Goal: Task Accomplishment & Management: Use online tool/utility

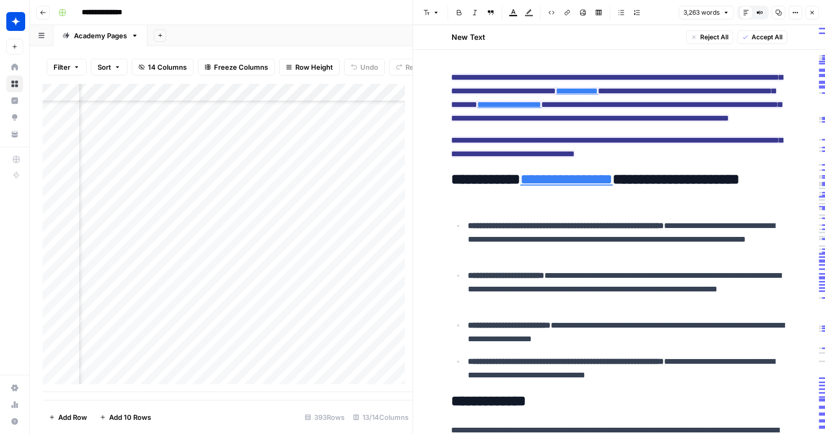
scroll to position [6745, 0]
click at [276, 385] on div "Add Column" at bounding box center [228, 238] width 370 height 309
type input "**********"
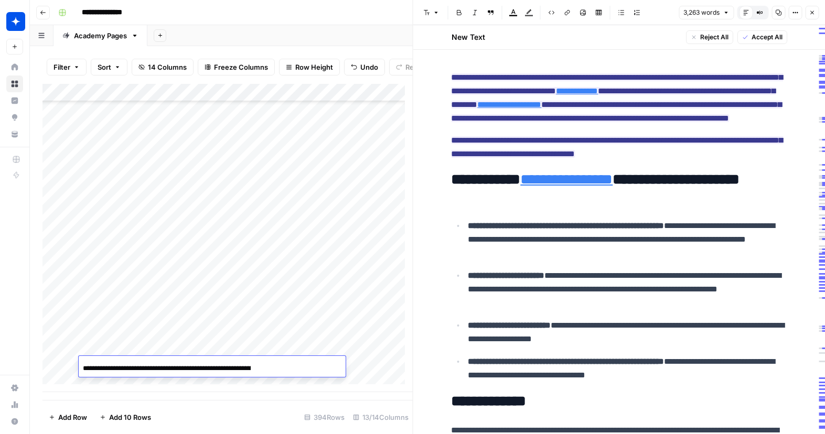
scroll to position [0, 52]
click at [377, 362] on div "Add Column" at bounding box center [228, 238] width 370 height 309
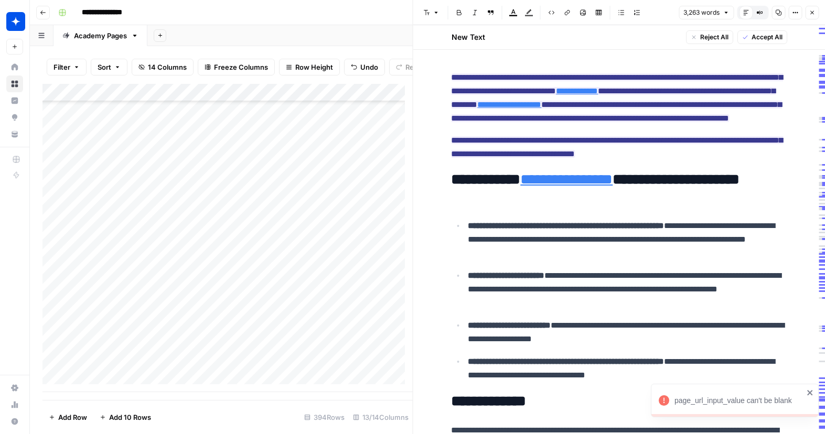
click at [395, 365] on div "Add Column" at bounding box center [228, 238] width 370 height 309
click at [809, 12] on icon "button" at bounding box center [812, 12] width 6 height 6
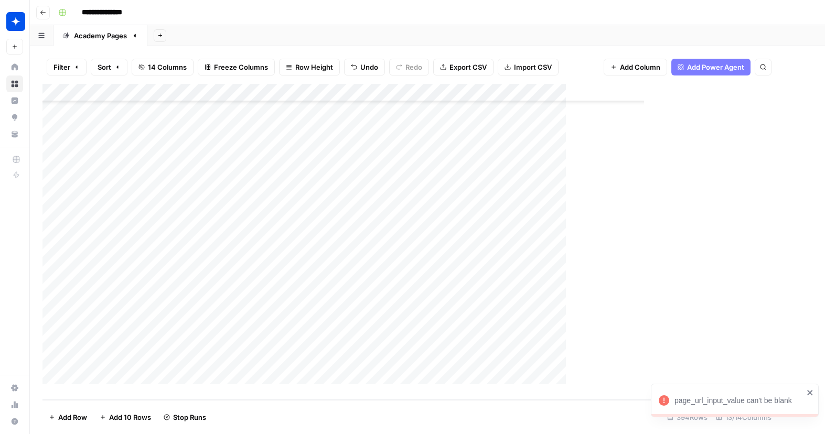
scroll to position [6755, 0]
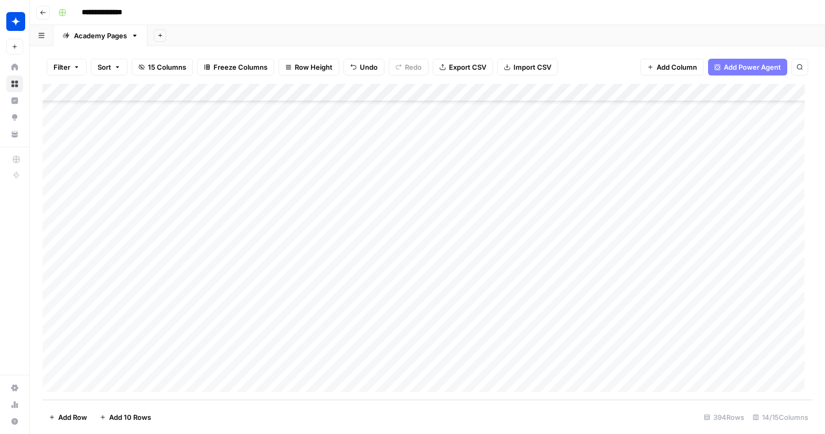
click at [514, 366] on div "Add Column" at bounding box center [428, 242] width 770 height 316
click at [550, 338] on div "Add Column" at bounding box center [428, 242] width 770 height 316
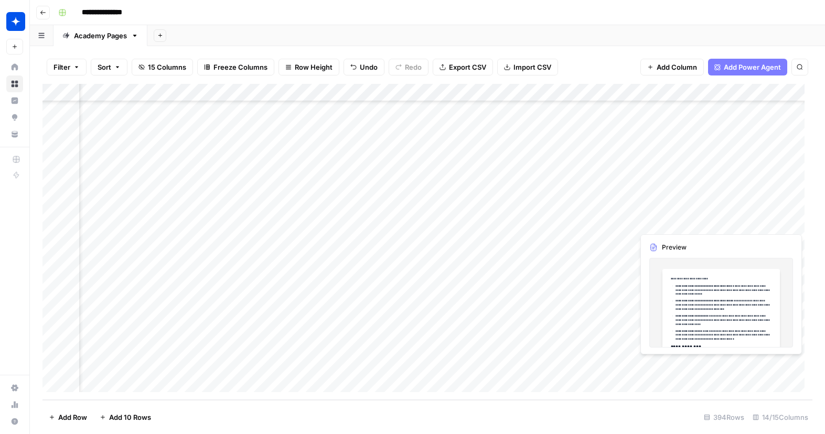
click at [681, 369] on div "Add Column" at bounding box center [428, 242] width 770 height 316
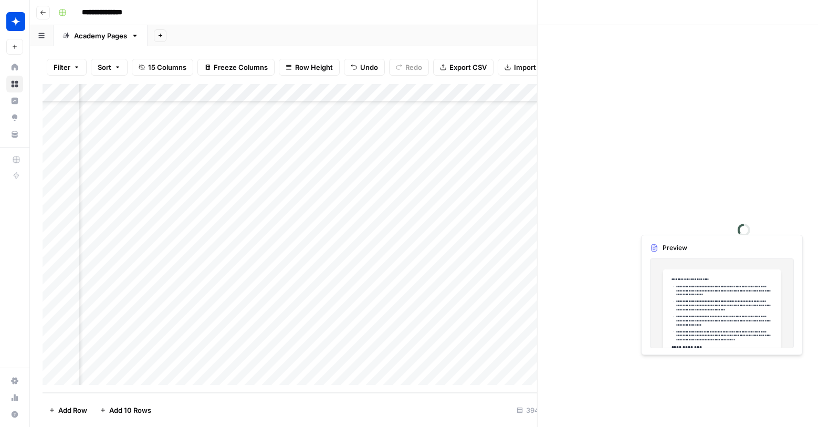
click at [681, 369] on div at bounding box center [682, 365] width 96 height 19
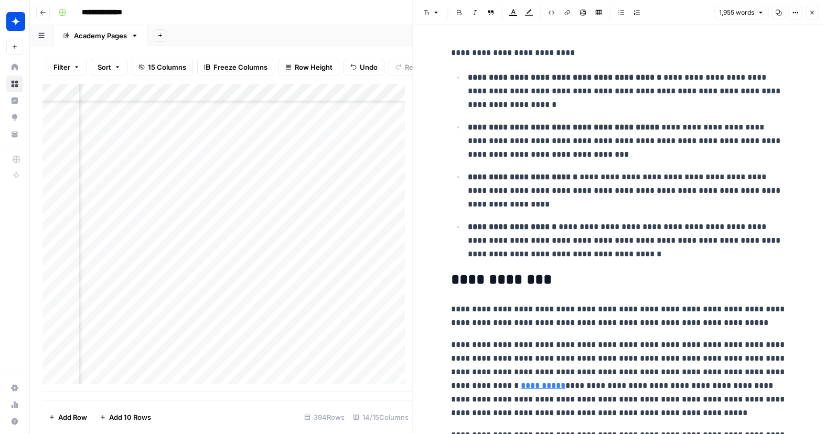
click at [815, 8] on button "Close" at bounding box center [812, 13] width 14 height 14
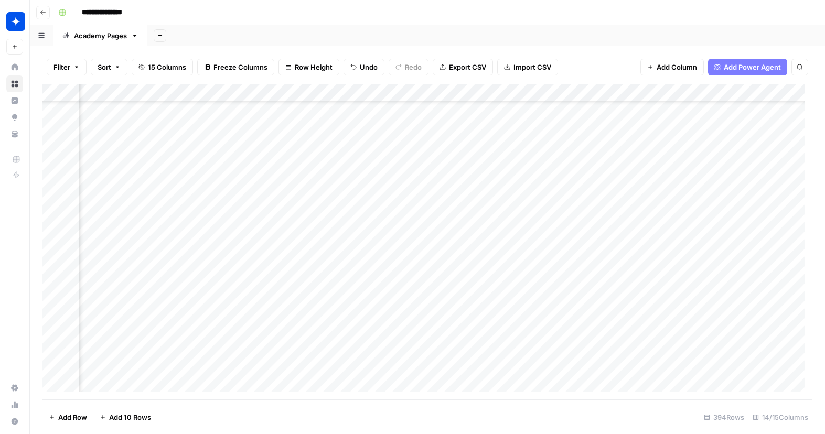
scroll to position [6755, 206]
click at [623, 365] on div "Add Column" at bounding box center [428, 242] width 770 height 316
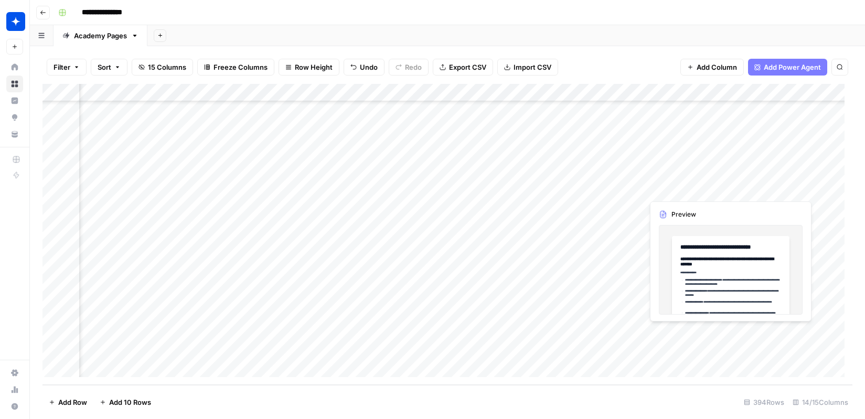
scroll to position [6770, 859]
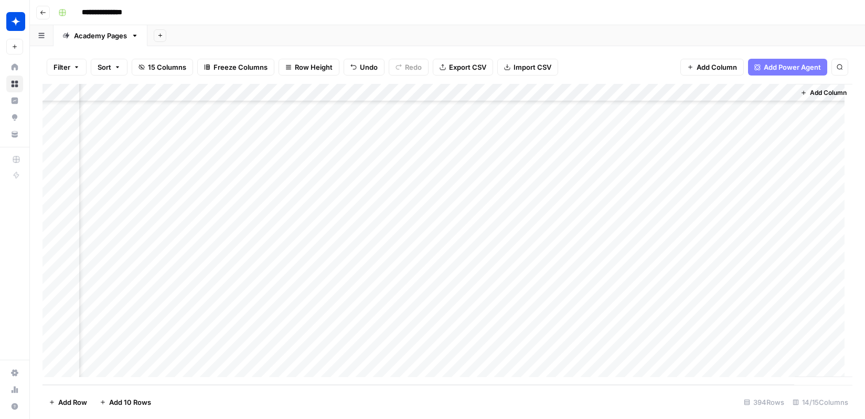
click at [449, 351] on div "Add Column" at bounding box center [448, 234] width 810 height 301
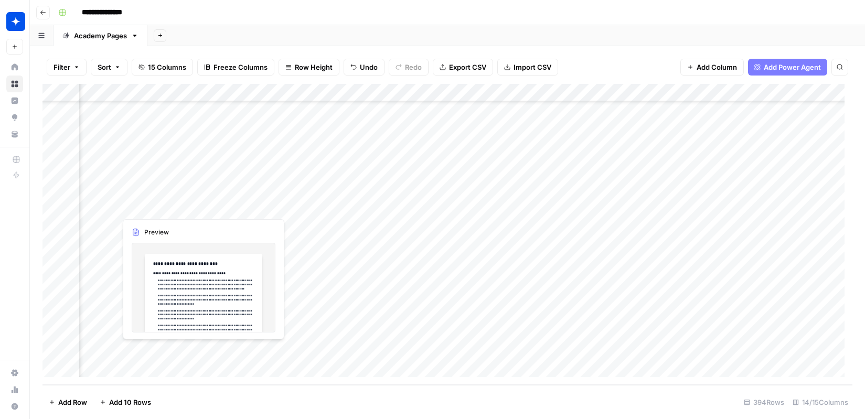
scroll to position [6770, 366]
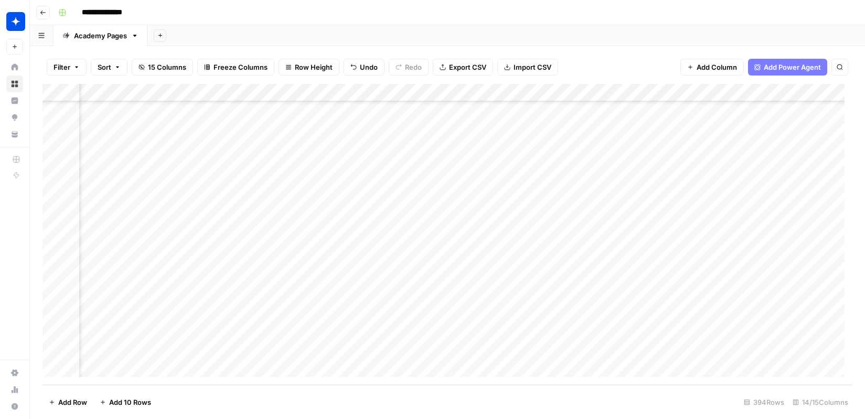
click at [545, 352] on div "Add Column" at bounding box center [448, 234] width 810 height 301
click at [681, 307] on div "Add Column" at bounding box center [448, 234] width 810 height 301
click at [556, 348] on div "Add Column" at bounding box center [448, 234] width 810 height 301
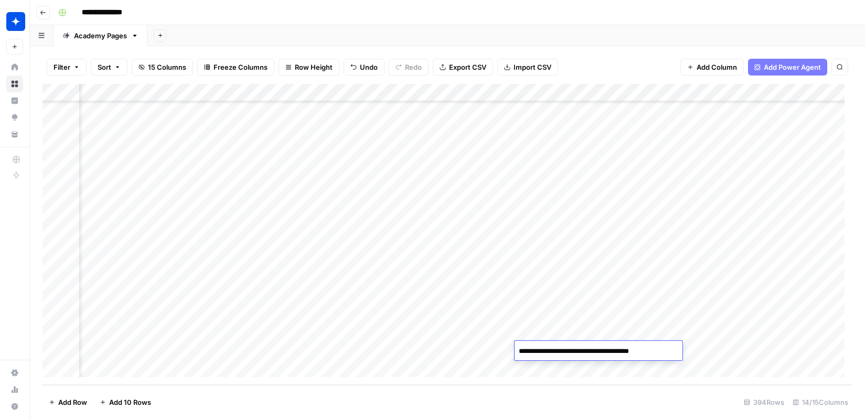
click at [679, 295] on div "Add Column" at bounding box center [448, 234] width 810 height 301
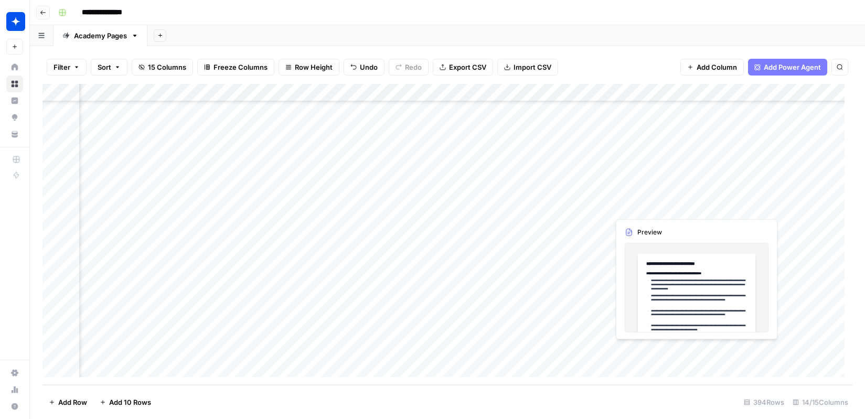
click at [661, 353] on div "Add Column" at bounding box center [448, 234] width 810 height 301
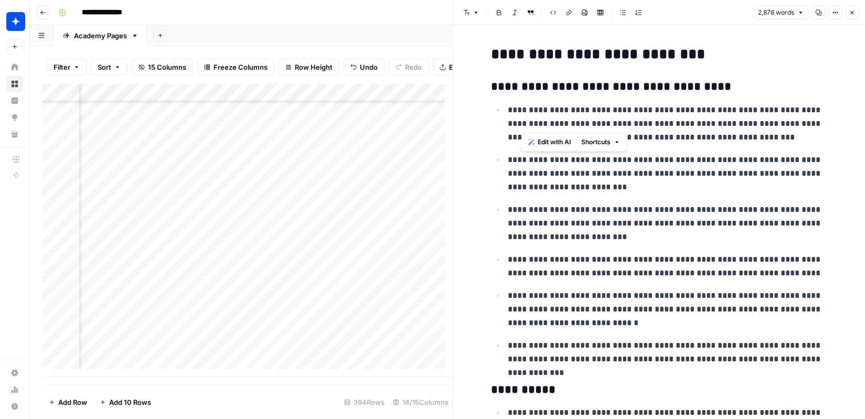
drag, startPoint x: 523, startPoint y: 110, endPoint x: 717, endPoint y: 121, distance: 193.9
click at [717, 121] on p "**********" at bounding box center [667, 123] width 319 height 41
drag, startPoint x: 543, startPoint y: 166, endPoint x: 653, endPoint y: 192, distance: 113.1
click at [653, 192] on p "**********" at bounding box center [667, 173] width 319 height 41
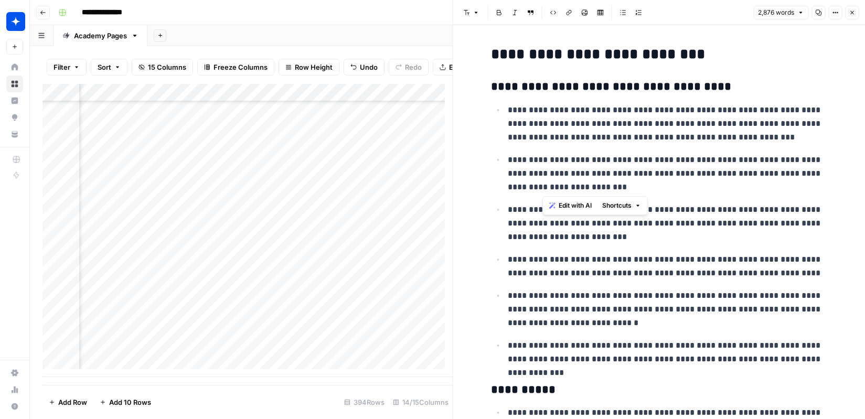
click at [653, 192] on p "**********" at bounding box center [667, 173] width 319 height 41
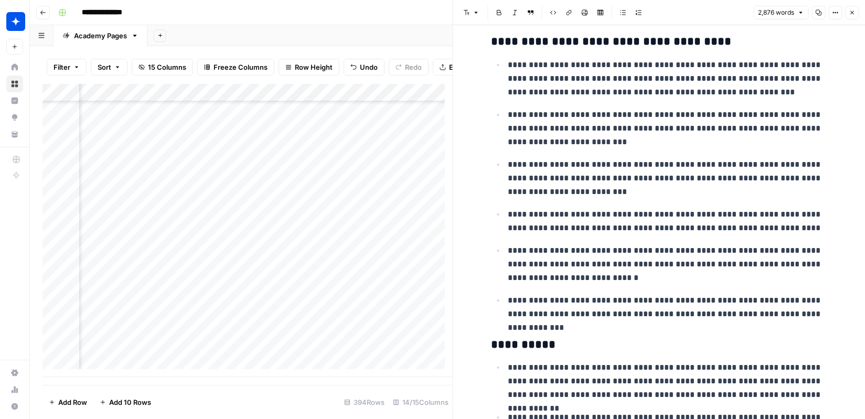
scroll to position [61, 0]
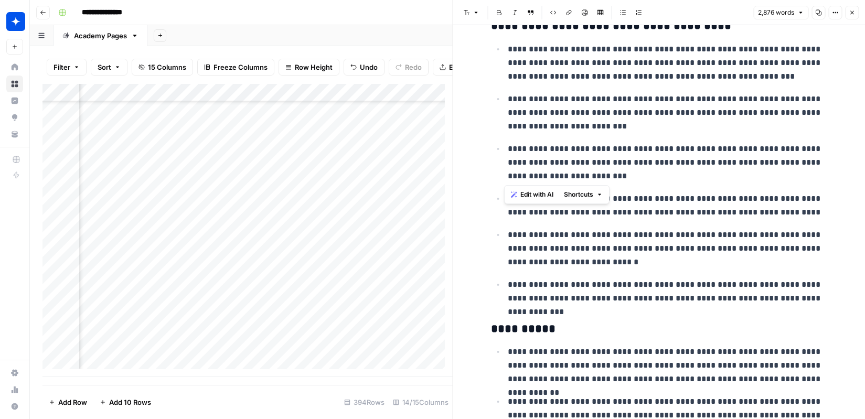
drag, startPoint x: 501, startPoint y: 152, endPoint x: 617, endPoint y: 177, distance: 118.6
click at [617, 177] on li "**********" at bounding box center [666, 162] width 322 height 41
click at [617, 177] on p "**********" at bounding box center [667, 162] width 319 height 41
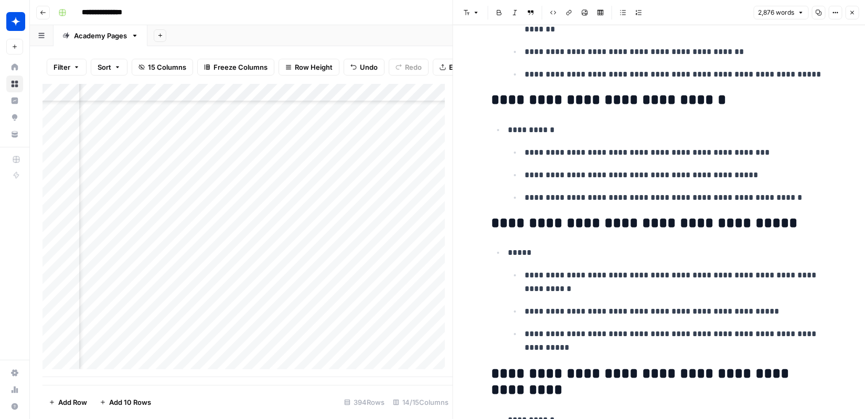
scroll to position [1469, 0]
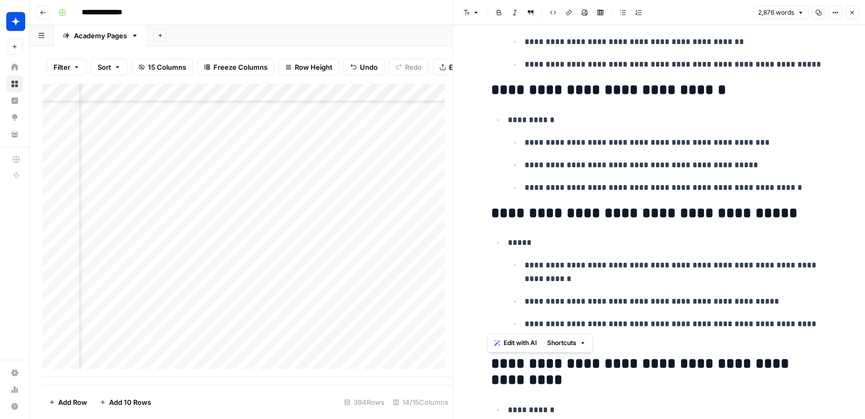
drag, startPoint x: 487, startPoint y: 217, endPoint x: 796, endPoint y: 320, distance: 325.1
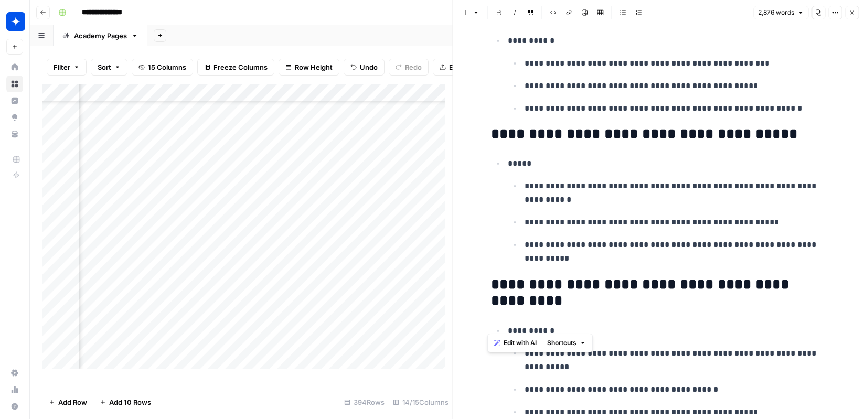
scroll to position [1628, 0]
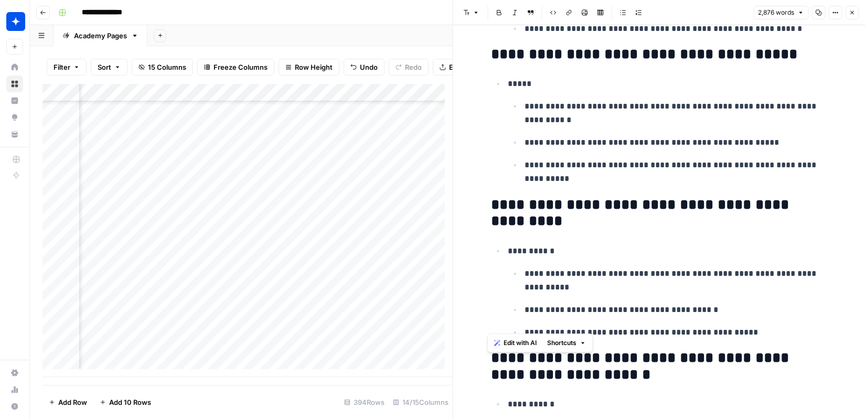
click at [796, 320] on ul "**********" at bounding box center [667, 303] width 319 height 73
drag, startPoint x: 491, startPoint y: 208, endPoint x: 624, endPoint y: 312, distance: 169.4
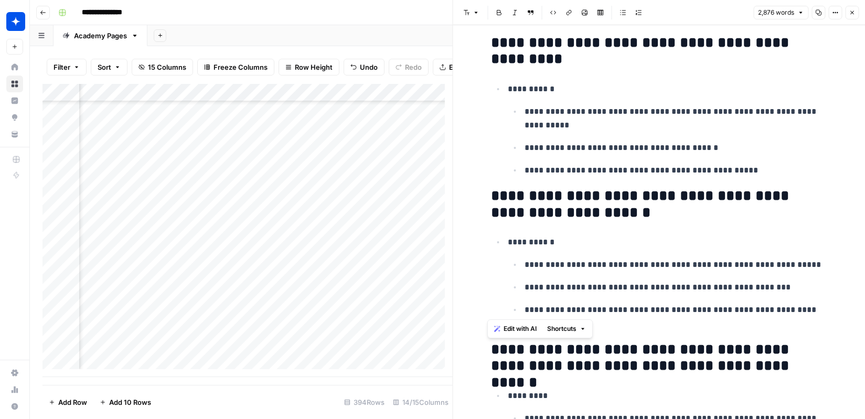
scroll to position [1812, 0]
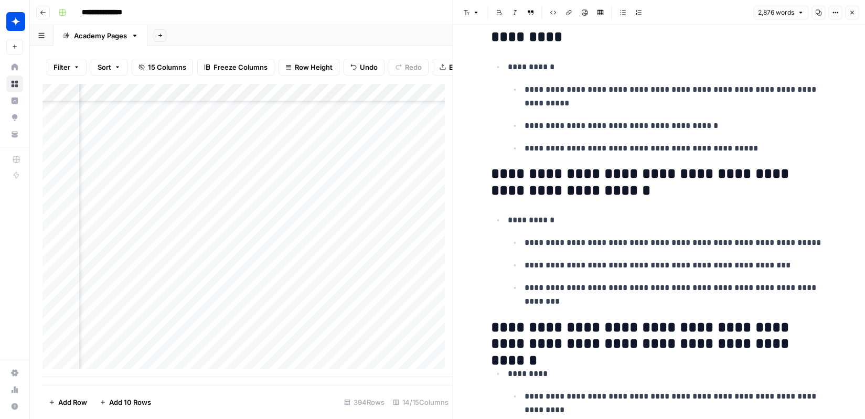
drag, startPoint x: 494, startPoint y: 171, endPoint x: 640, endPoint y: 244, distance: 163.1
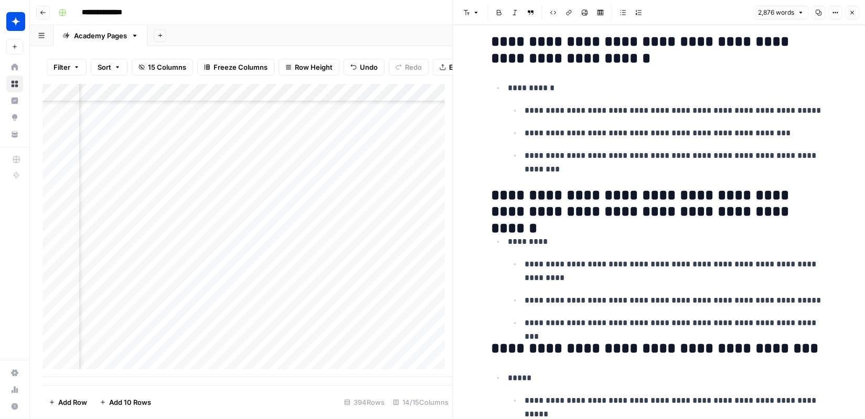
scroll to position [1979, 0]
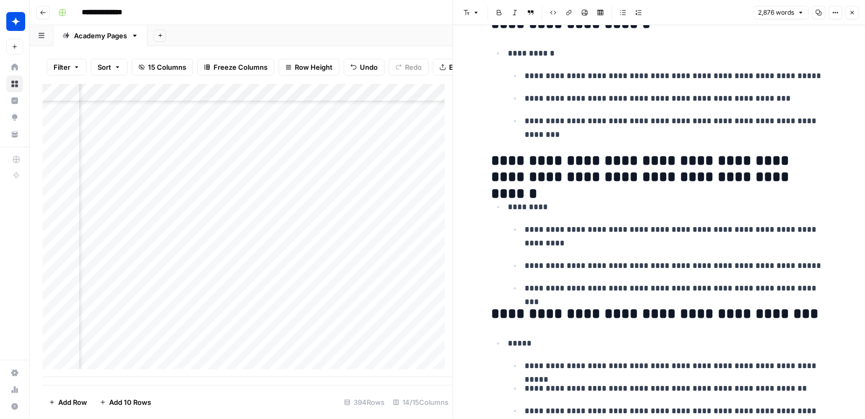
drag, startPoint x: 492, startPoint y: 165, endPoint x: 671, endPoint y: 215, distance: 185.7
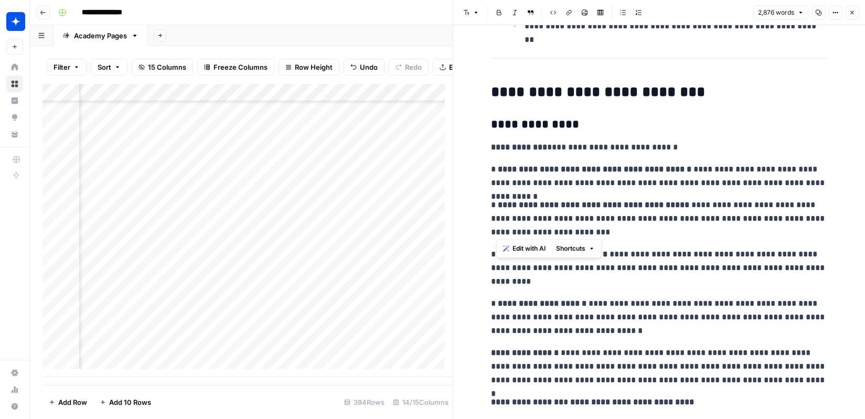
scroll to position [3031, 0]
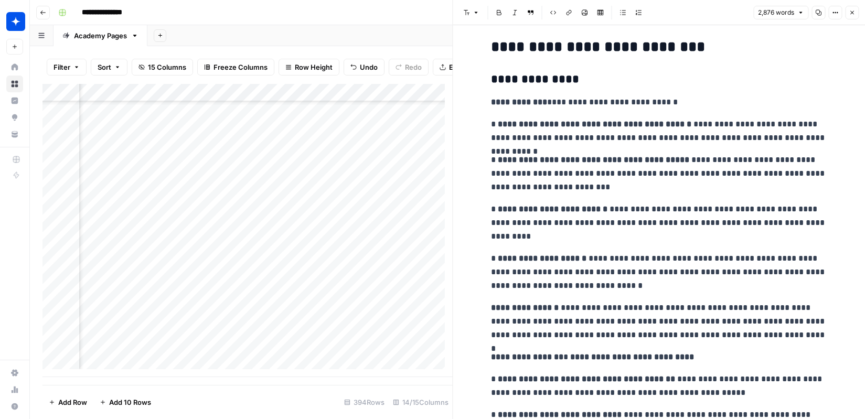
click at [600, 123] on strong "**********" at bounding box center [595, 124] width 194 height 8
drag, startPoint x: 494, startPoint y: 126, endPoint x: 732, endPoint y: 145, distance: 239.0
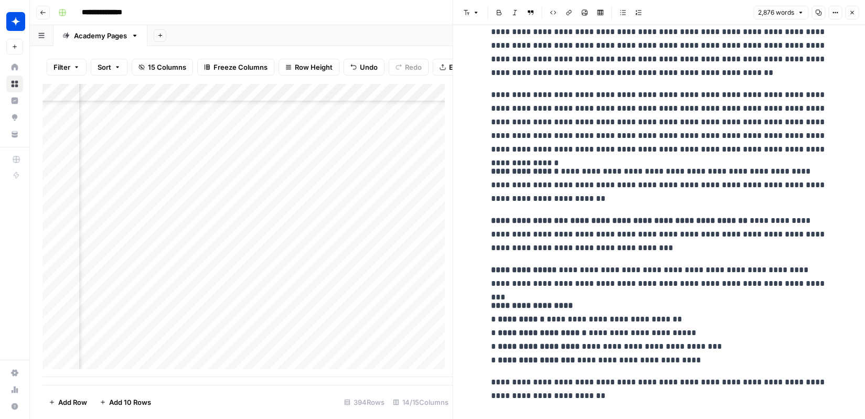
scroll to position [3617, 0]
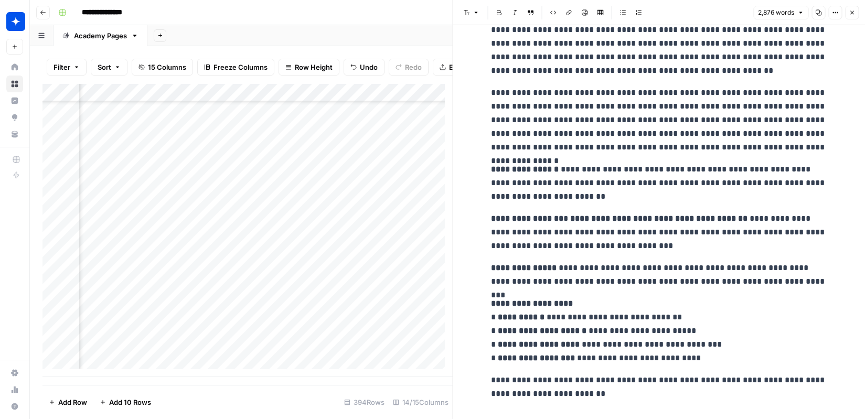
click at [610, 239] on p "**********" at bounding box center [659, 232] width 336 height 41
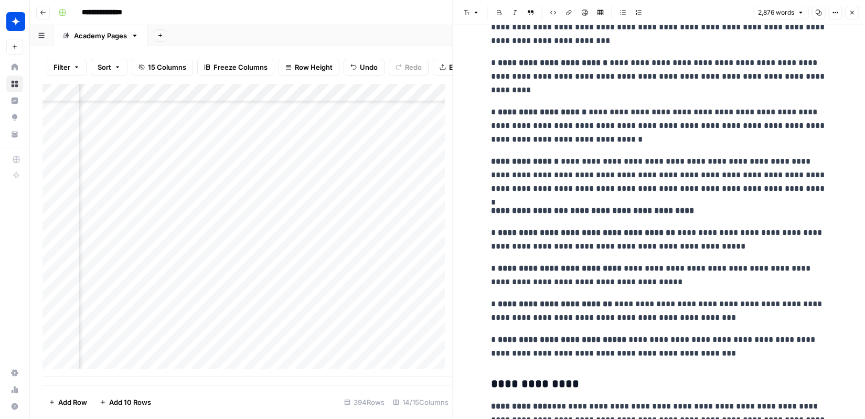
scroll to position [2976, 0]
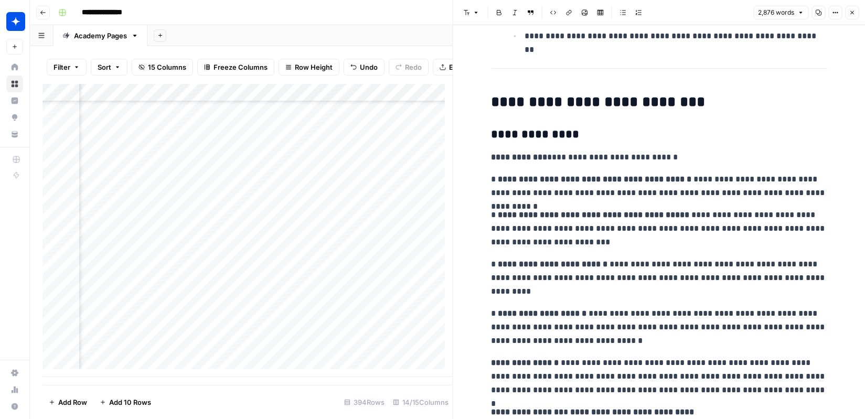
click at [825, 14] on button "Close" at bounding box center [852, 13] width 14 height 14
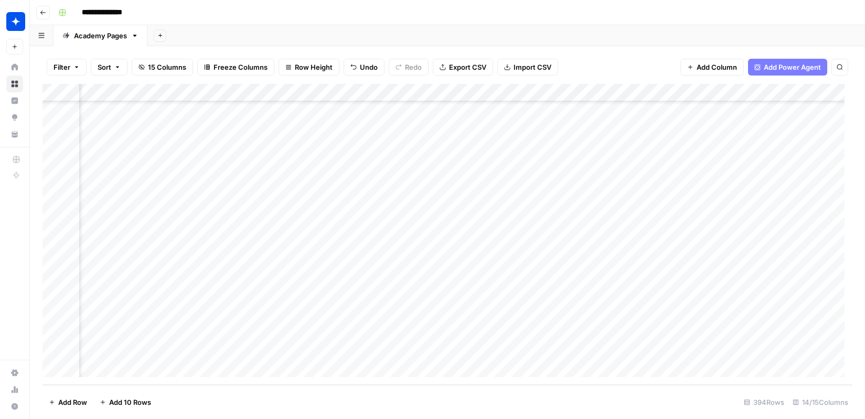
scroll to position [6770, 481]
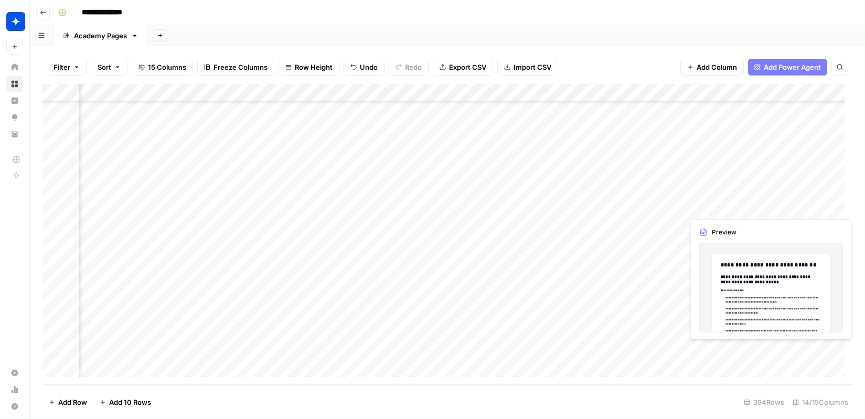
click at [718, 349] on div "Add Column" at bounding box center [448, 234] width 810 height 301
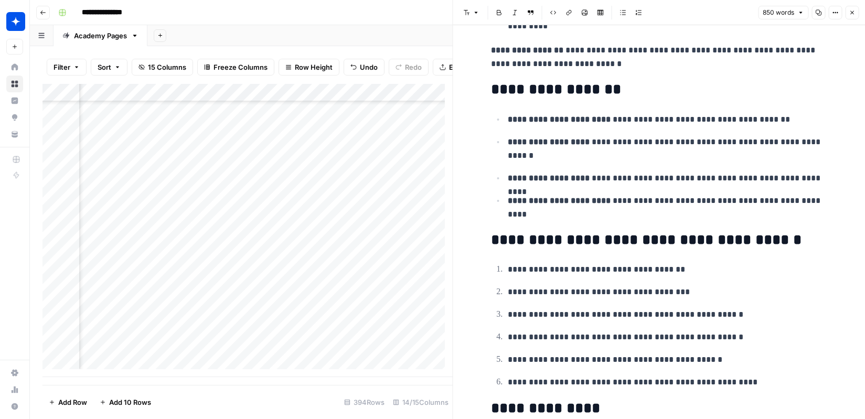
scroll to position [302, 0]
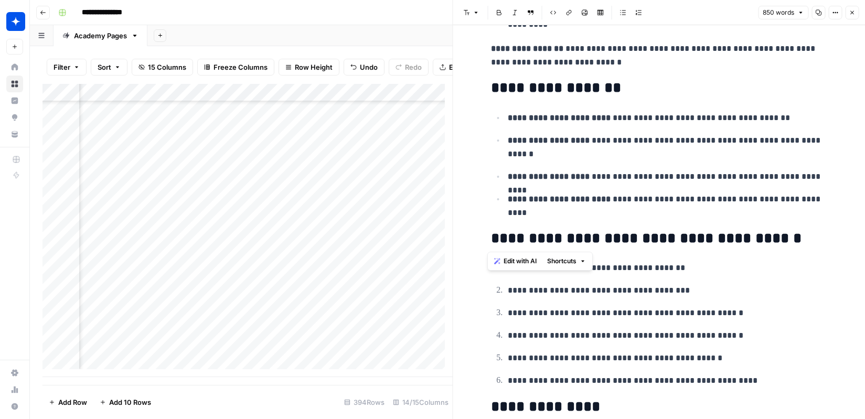
drag, startPoint x: 506, startPoint y: 116, endPoint x: 610, endPoint y: 224, distance: 149.9
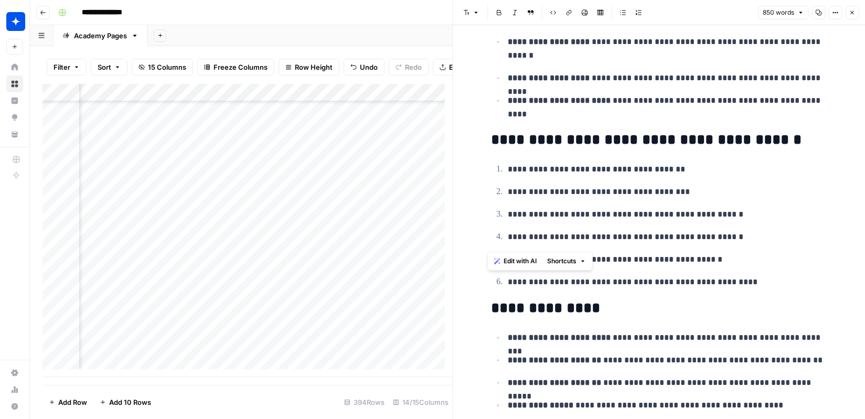
scroll to position [408, 0]
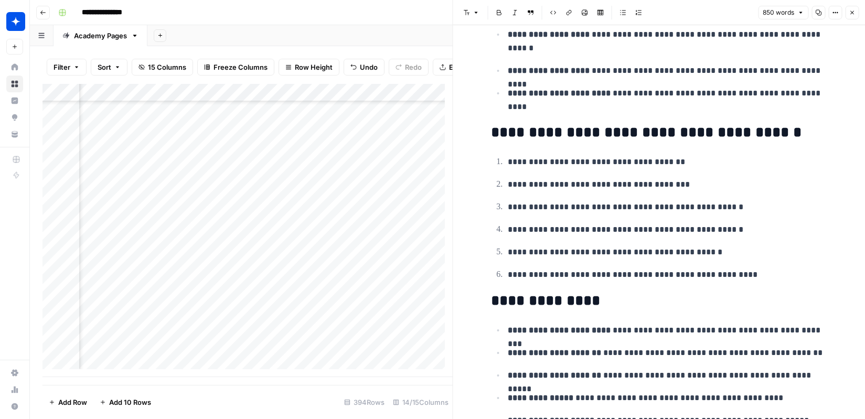
drag, startPoint x: 508, startPoint y: 159, endPoint x: 647, endPoint y: 184, distance: 141.7
click at [647, 184] on ol "**********" at bounding box center [659, 218] width 336 height 127
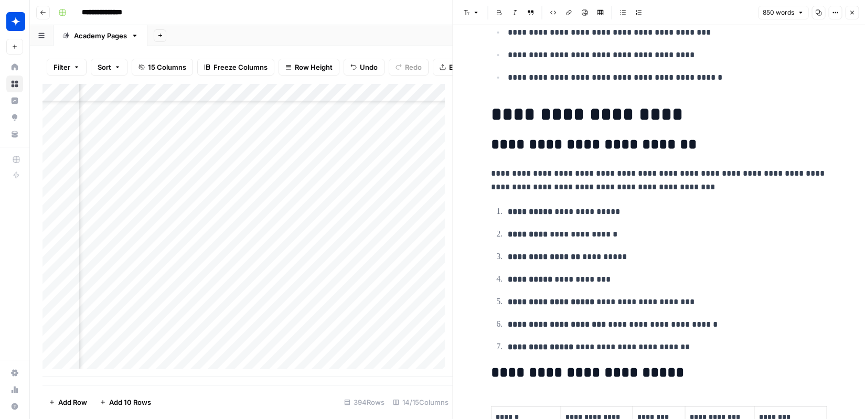
scroll to position [938, 0]
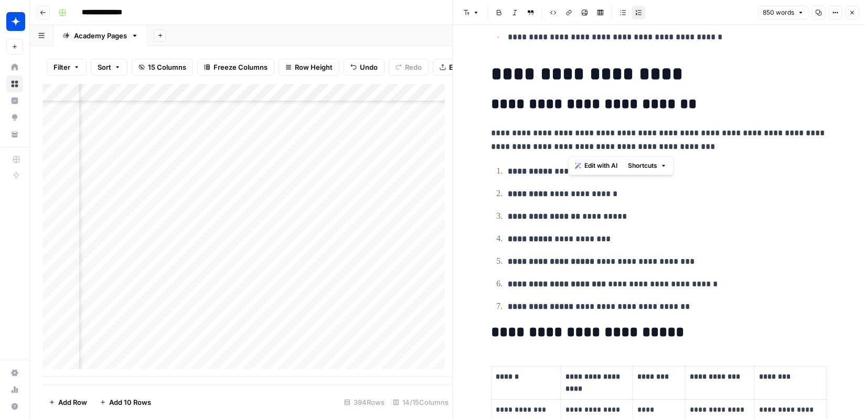
drag, startPoint x: 570, startPoint y: 132, endPoint x: 719, endPoint y: 147, distance: 150.3
click at [719, 147] on p "**********" at bounding box center [659, 139] width 336 height 27
drag, startPoint x: 472, startPoint y: 129, endPoint x: 601, endPoint y: 131, distance: 129.1
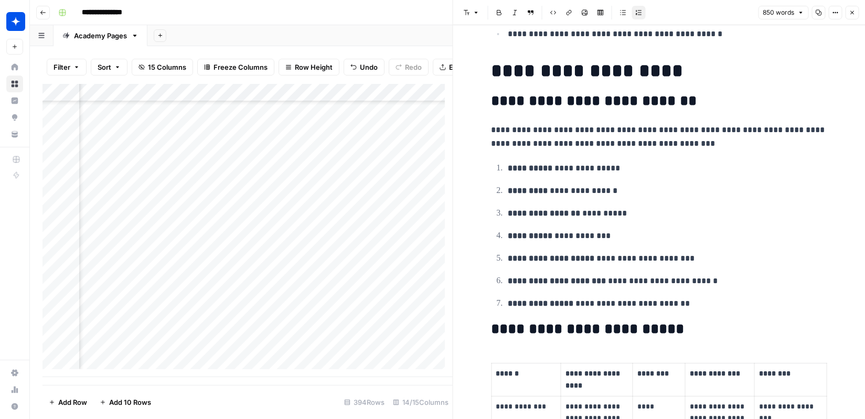
scroll to position [946, 0]
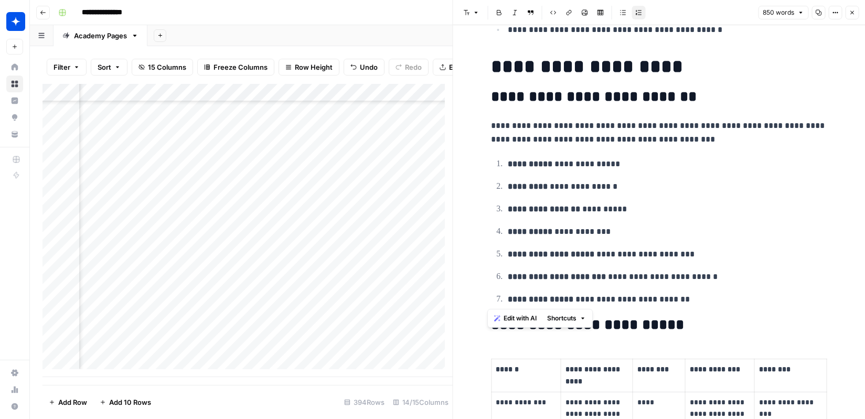
drag, startPoint x: 484, startPoint y: 62, endPoint x: 745, endPoint y: 292, distance: 347.2
click at [745, 293] on p "**********" at bounding box center [667, 300] width 319 height 14
drag, startPoint x: 484, startPoint y: 99, endPoint x: 727, endPoint y: 299, distance: 314.2
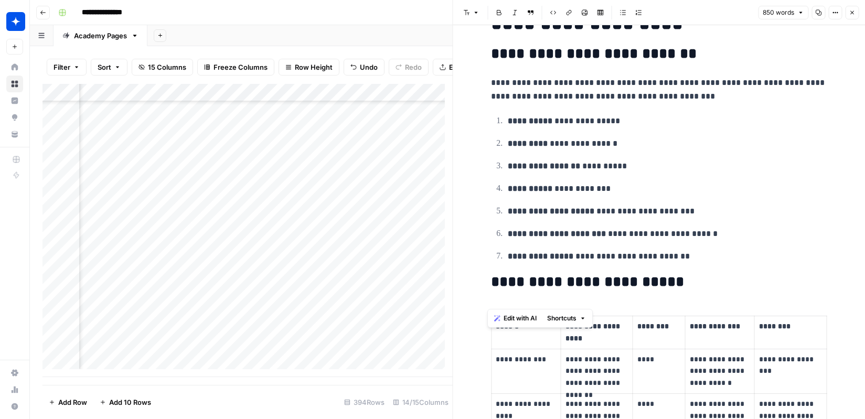
scroll to position [994, 0]
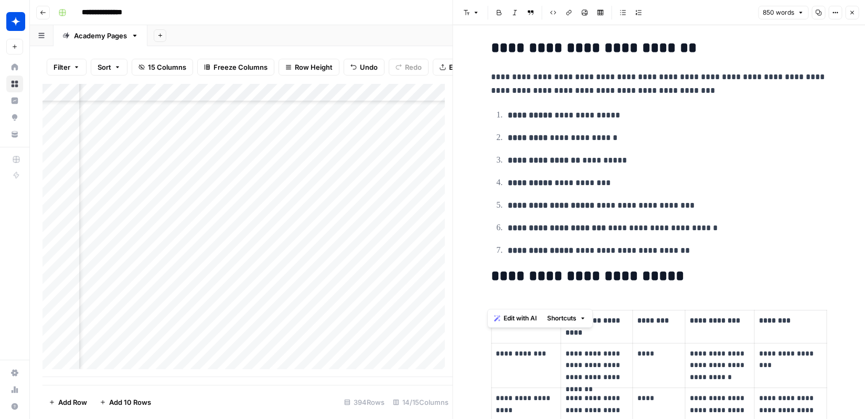
click at [742, 209] on p "**********" at bounding box center [667, 206] width 319 height 14
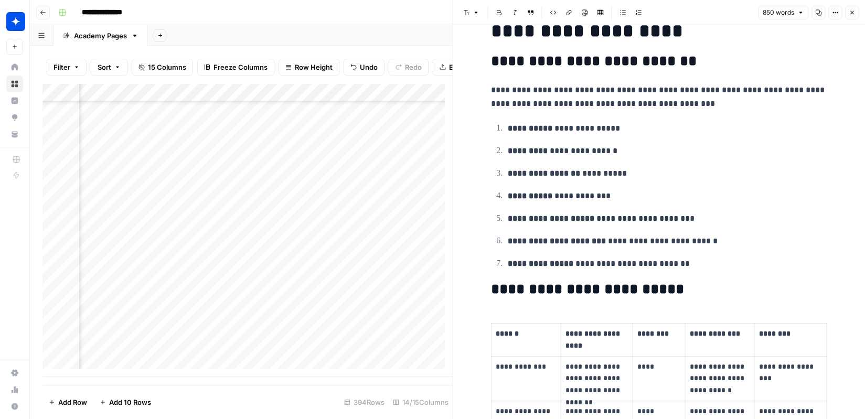
scroll to position [981, 0]
drag, startPoint x: 546, startPoint y: 90, endPoint x: 724, endPoint y: 198, distance: 208.1
click at [724, 205] on ol "**********" at bounding box center [659, 197] width 336 height 150
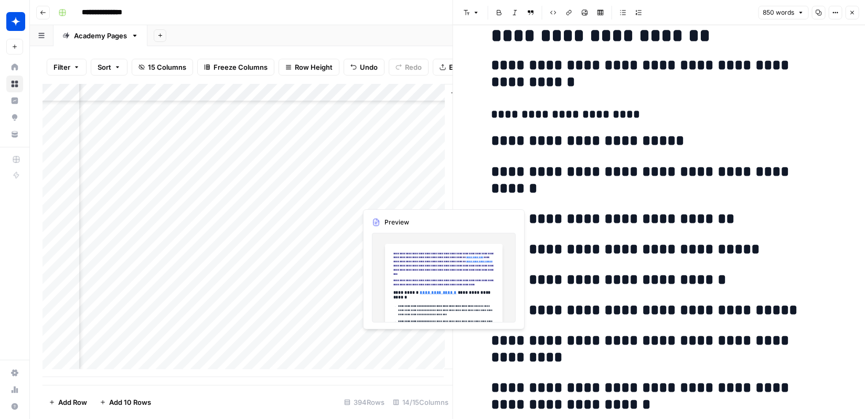
scroll to position [6770, 1217]
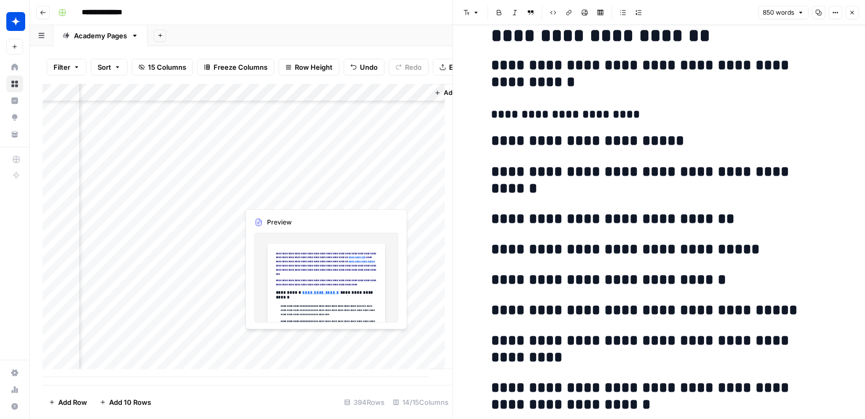
click at [270, 339] on div "Add Column" at bounding box center [248, 230] width 410 height 293
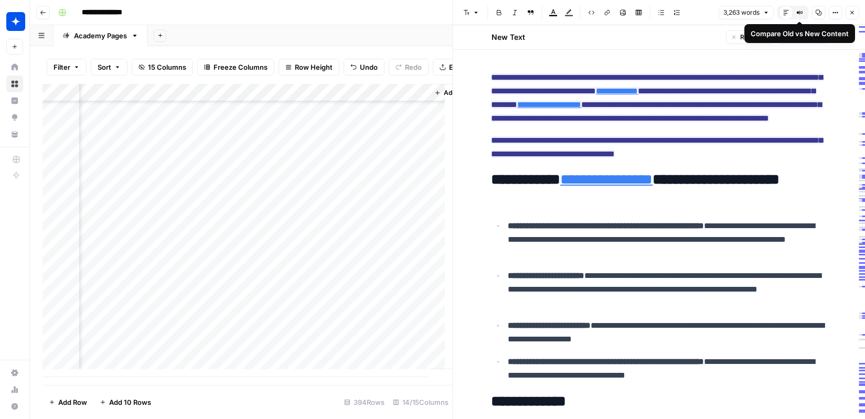
click at [803, 10] on button "Compare Old vs New Content" at bounding box center [800, 13] width 14 height 14
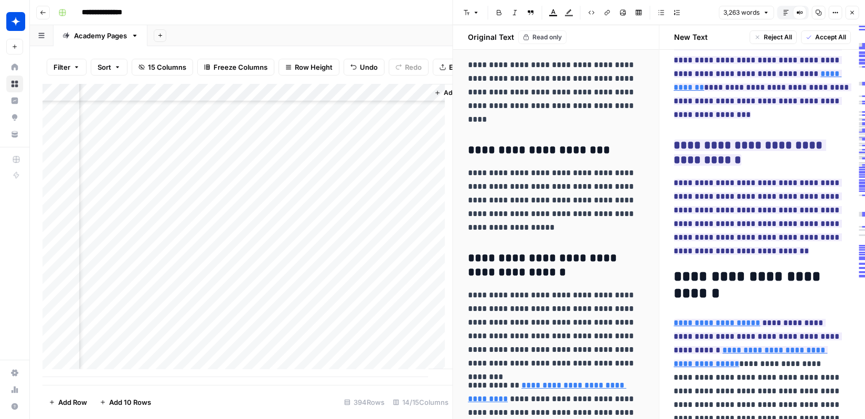
scroll to position [1598, 0]
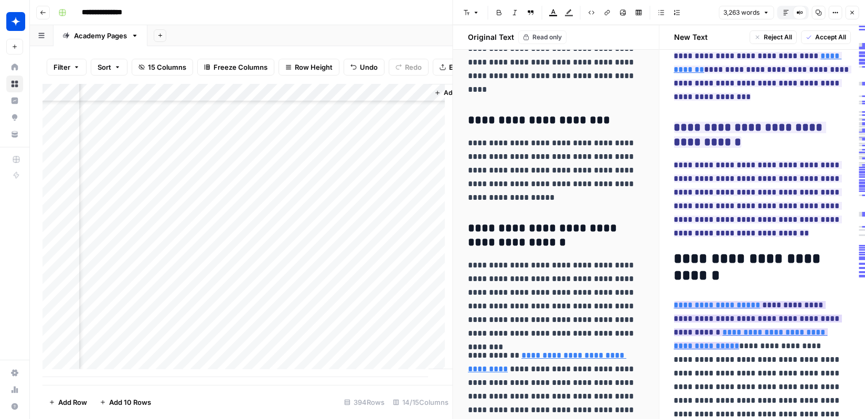
type input "https://cycode.com/blog/introducing-the-state-of-aspm-2024-report/"
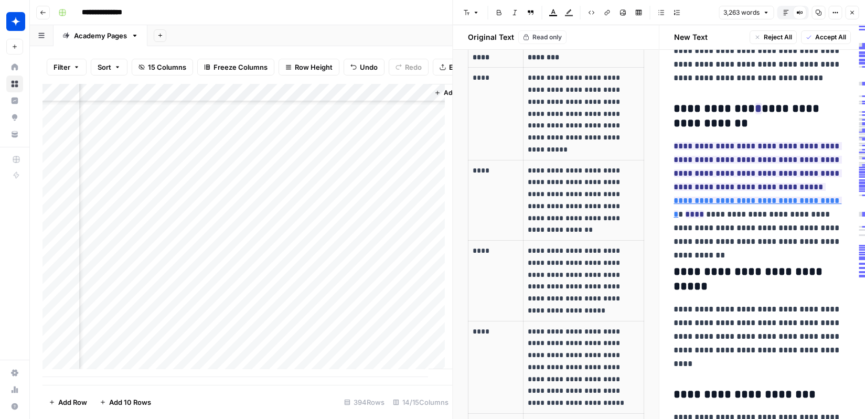
scroll to position [2385, 0]
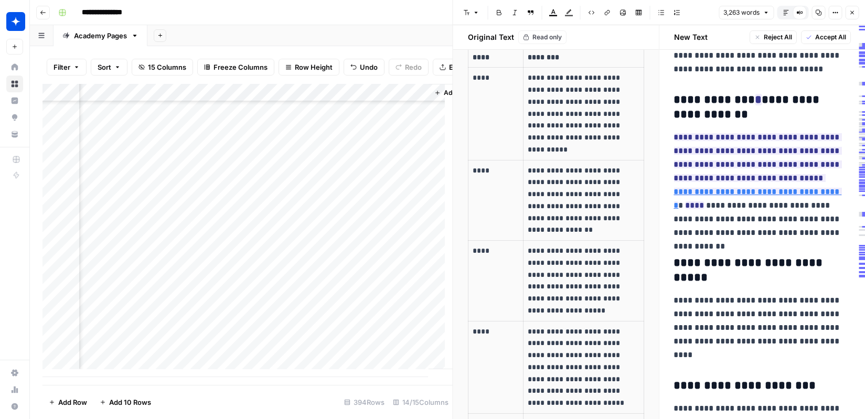
click at [782, 13] on button "Default Editor" at bounding box center [786, 13] width 14 height 14
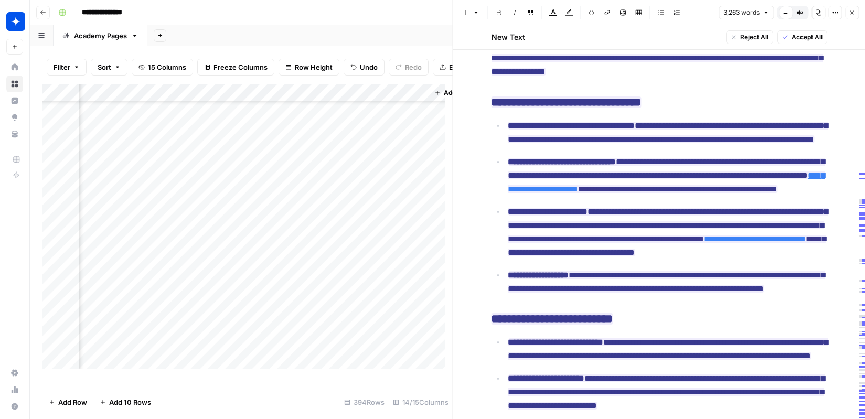
scroll to position [3687, 0]
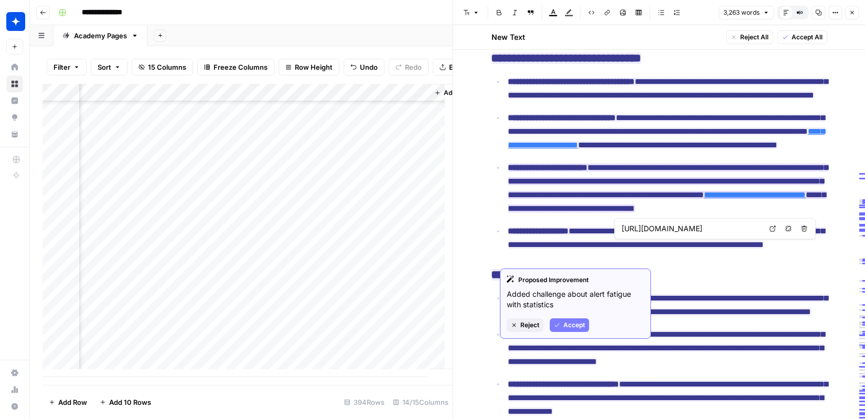
type input "https://cycode.com/blog/introducing-the-state-of-aspm-2024-report/"
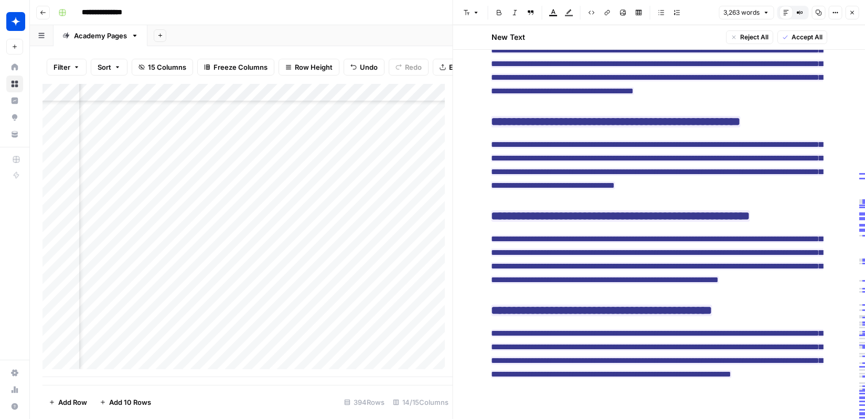
scroll to position [6778, 1260]
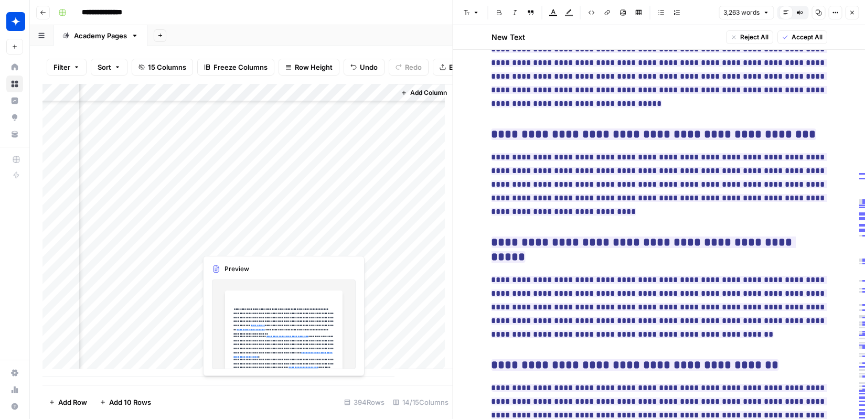
click at [234, 242] on div "Add Column" at bounding box center [248, 230] width 410 height 293
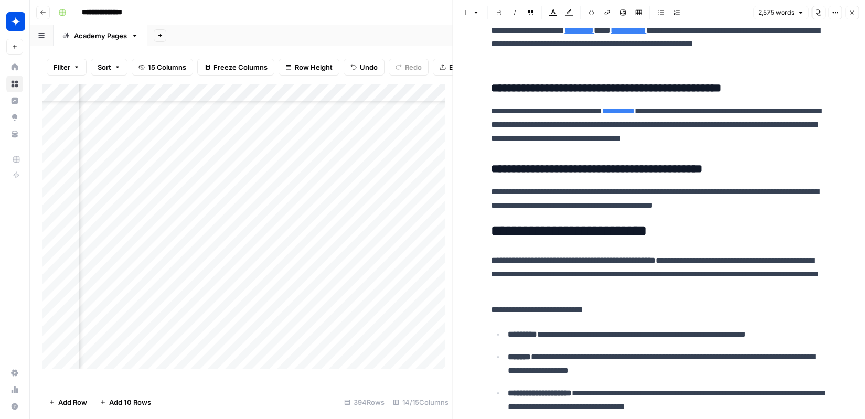
scroll to position [6778, 1110]
click at [184, 242] on div "Add Column" at bounding box center [248, 230] width 410 height 293
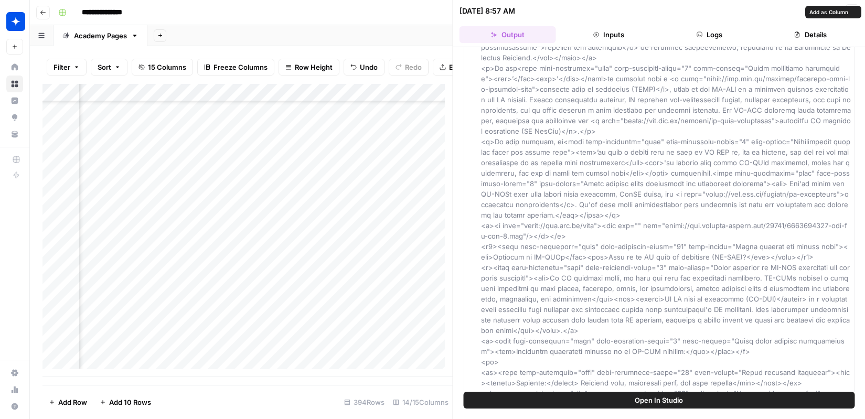
scroll to position [269, 0]
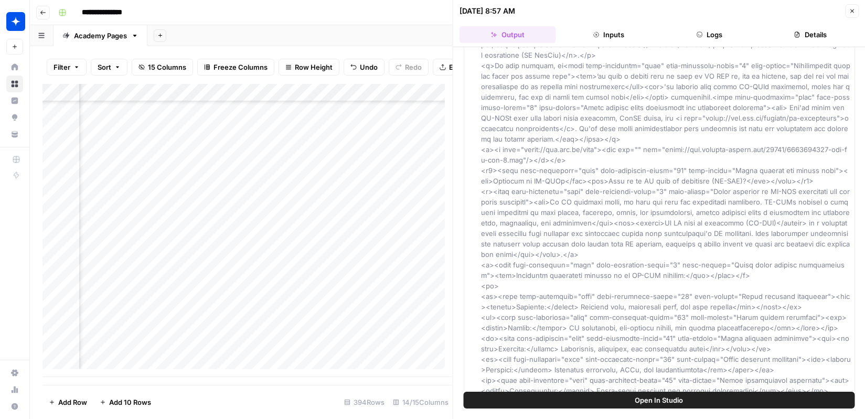
click at [825, 9] on icon "button" at bounding box center [853, 11] width 4 height 4
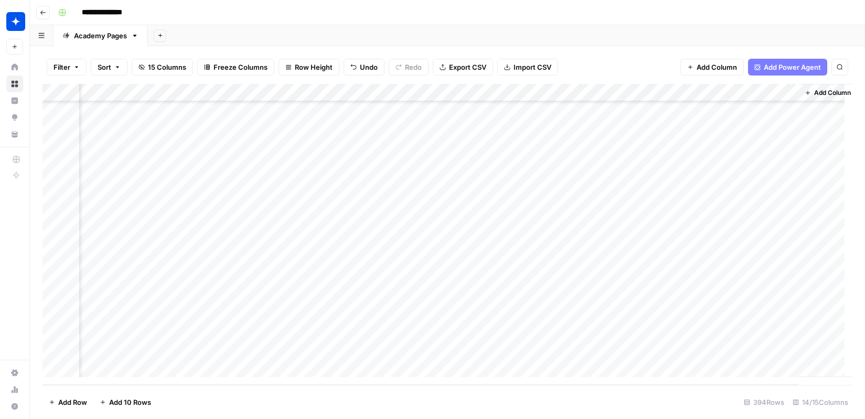
scroll to position [6770, 859]
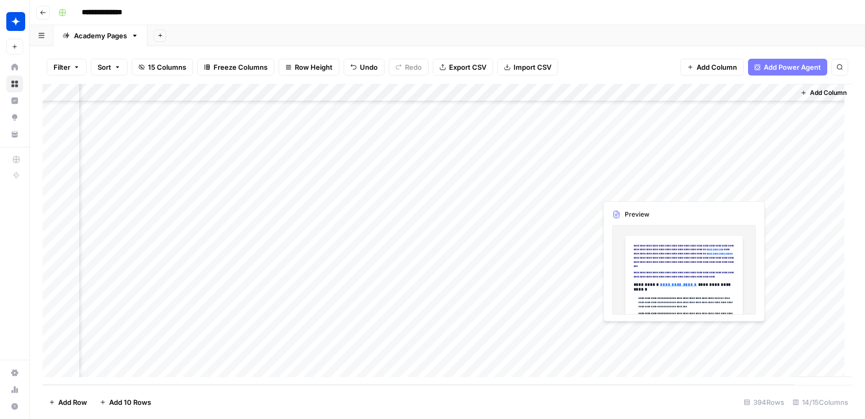
click at [618, 332] on div "Add Column" at bounding box center [448, 234] width 810 height 301
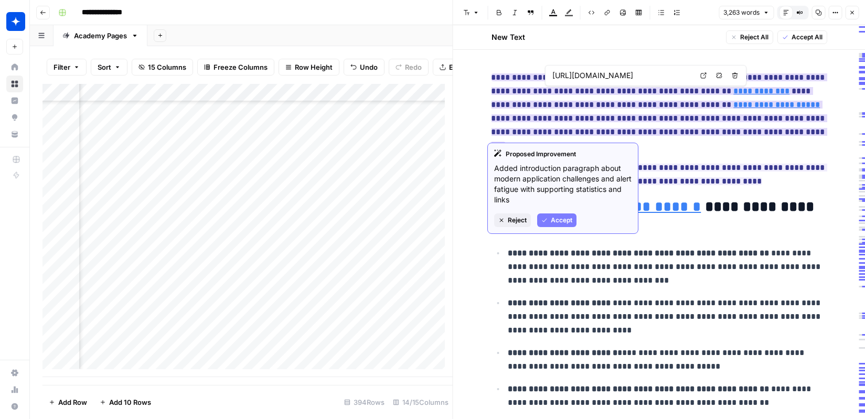
type input "https://cycode.com/blog/introducing-the-state-of-aspm-2024-report/"
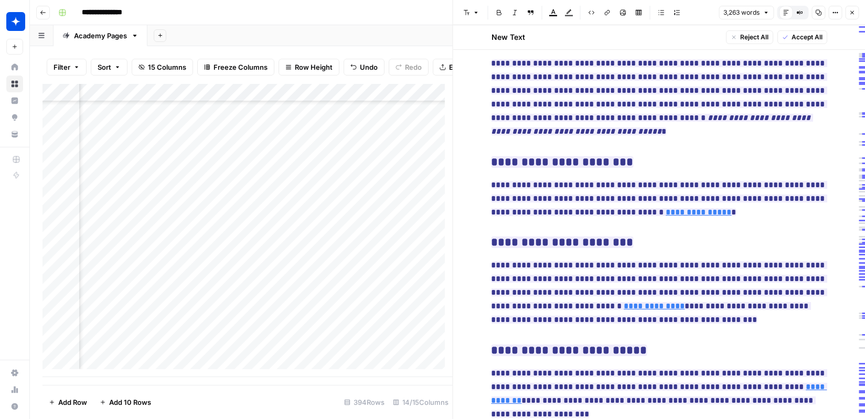
scroll to position [650, 0]
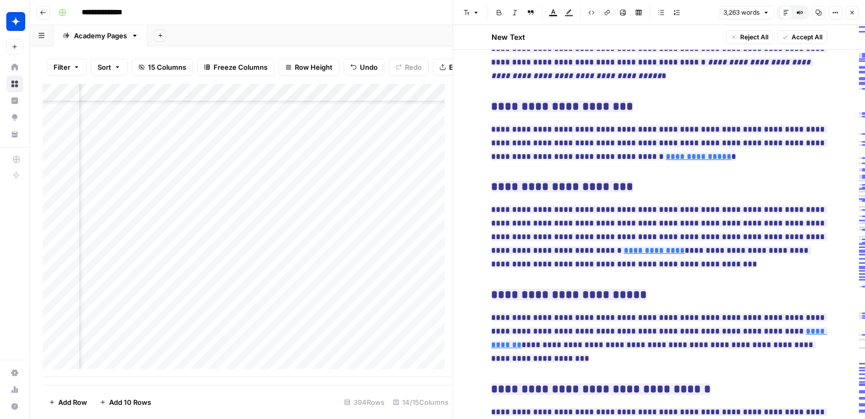
click at [825, 17] on button "Close" at bounding box center [852, 13] width 14 height 14
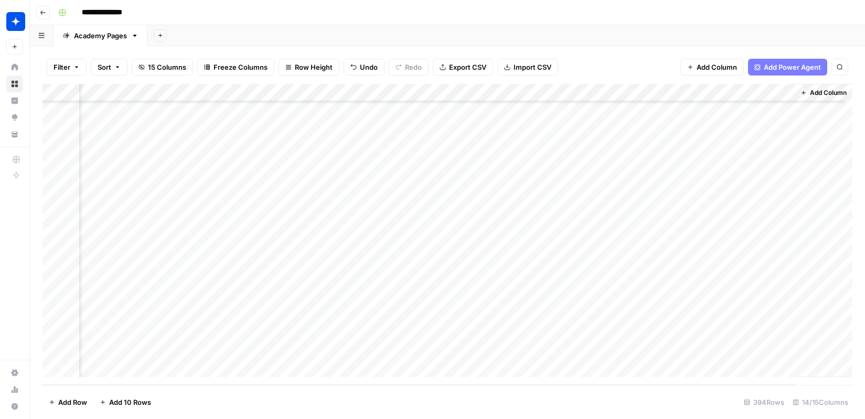
scroll to position [6770, 847]
click at [454, 351] on div "Add Column" at bounding box center [448, 234] width 810 height 301
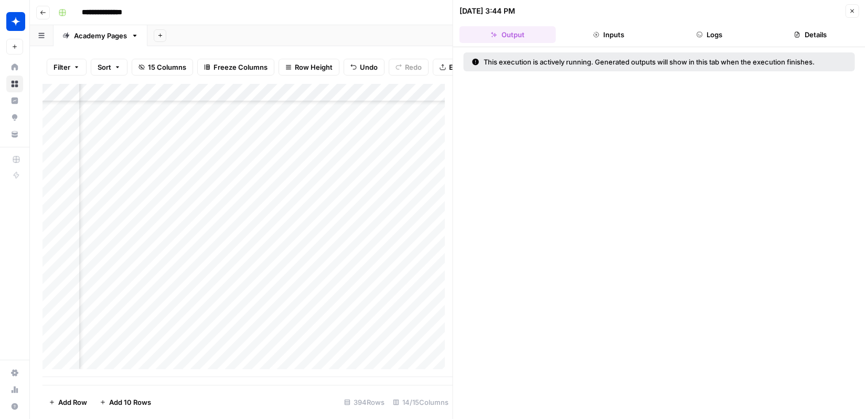
click at [741, 25] on header "09/04/25 at 3:44 PM Close Output Inputs Logs Details" at bounding box center [659, 23] width 412 height 47
click at [724, 34] on button "Logs" at bounding box center [709, 34] width 97 height 17
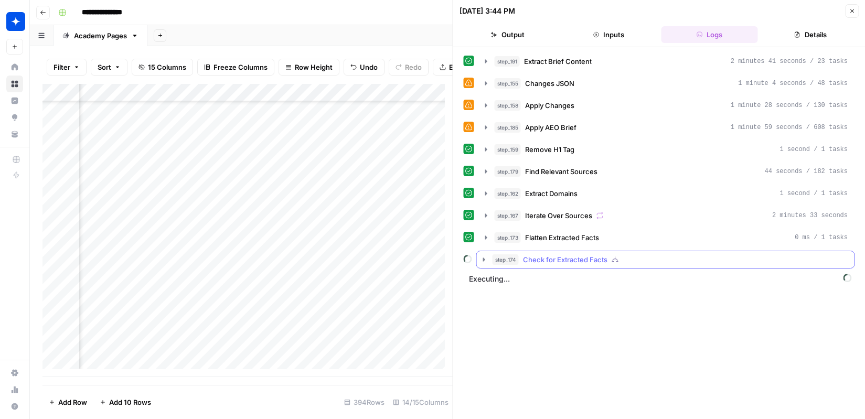
click at [486, 260] on icon "button" at bounding box center [484, 260] width 8 height 8
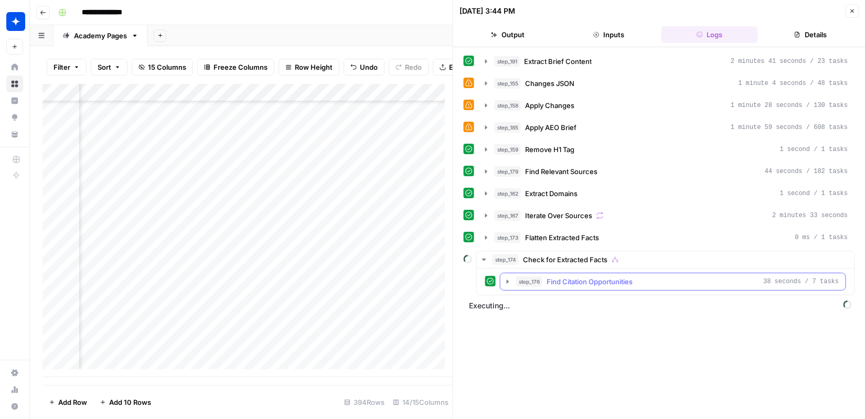
click at [505, 281] on icon "button" at bounding box center [508, 282] width 8 height 8
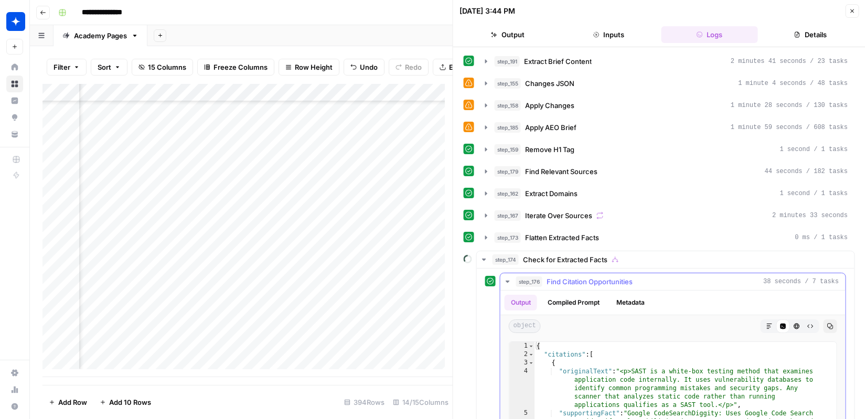
click at [505, 281] on icon "button" at bounding box center [508, 282] width 8 height 8
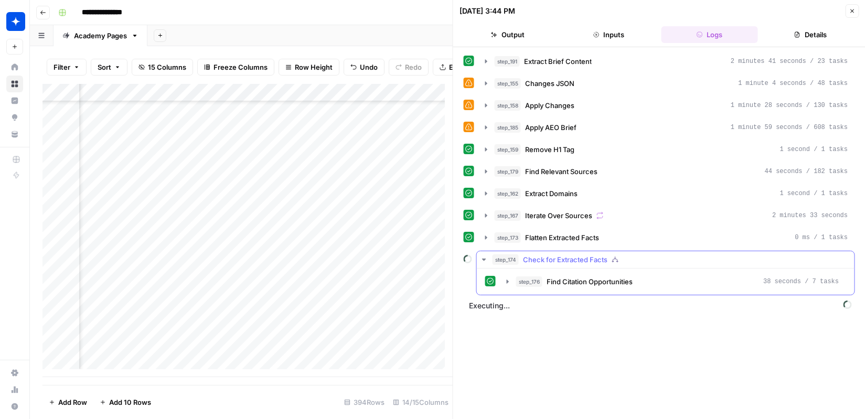
click at [483, 261] on icon "button" at bounding box center [484, 260] width 8 height 8
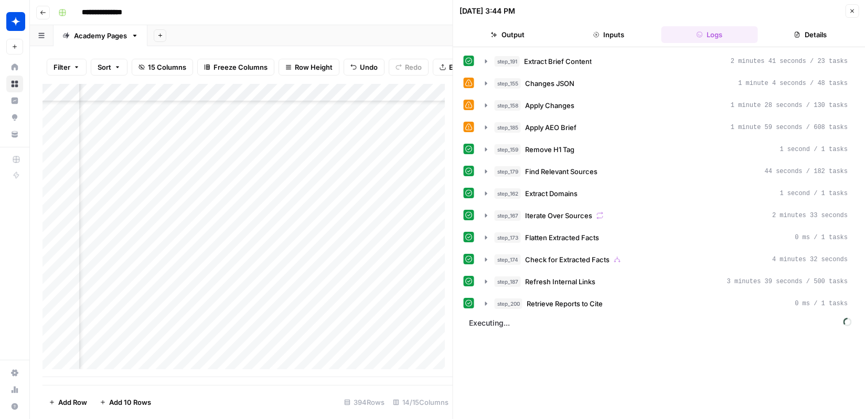
click at [825, 8] on icon "button" at bounding box center [852, 11] width 6 height 6
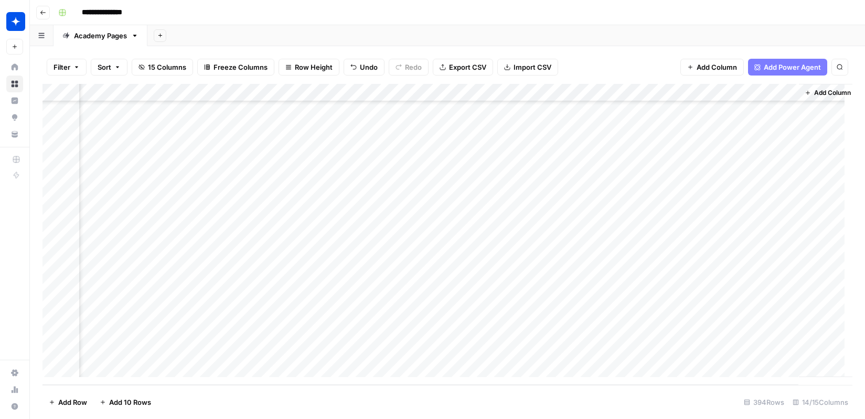
scroll to position [6770, 859]
click at [450, 352] on div "Add Column" at bounding box center [448, 234] width 810 height 301
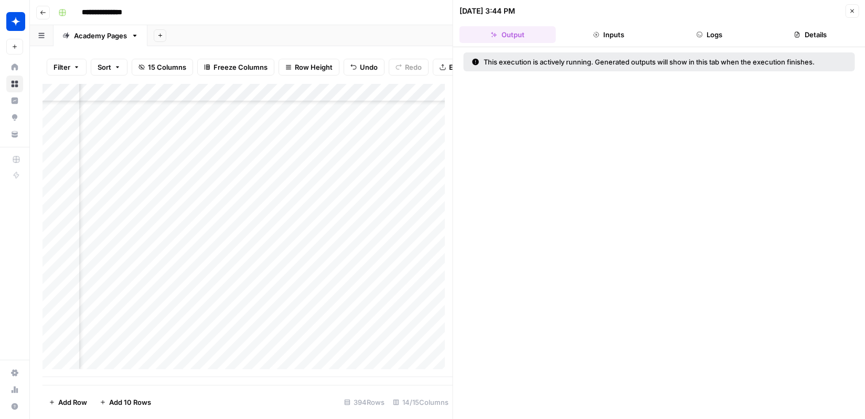
click at [825, 13] on icon "button" at bounding box center [852, 11] width 6 height 6
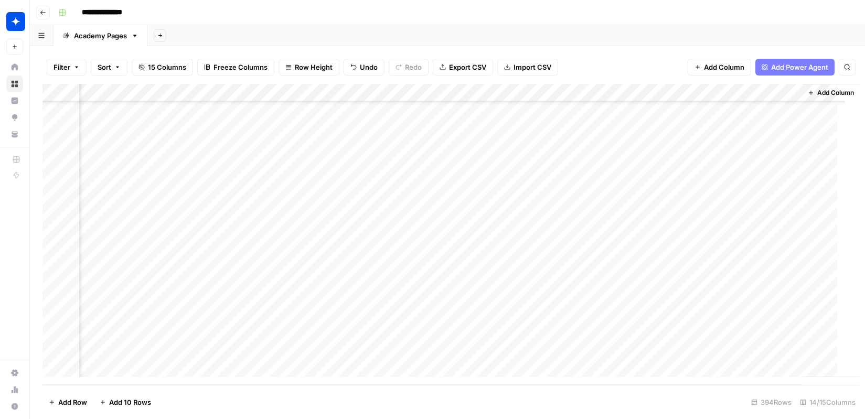
scroll to position [6770, 847]
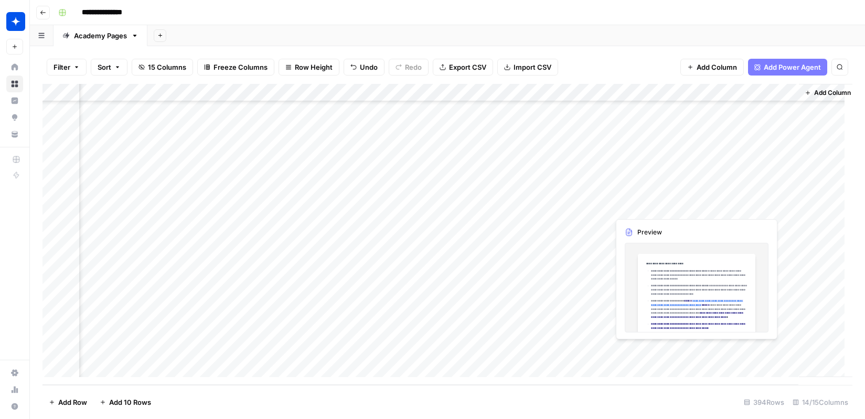
click at [654, 354] on div "Add Column" at bounding box center [448, 234] width 810 height 301
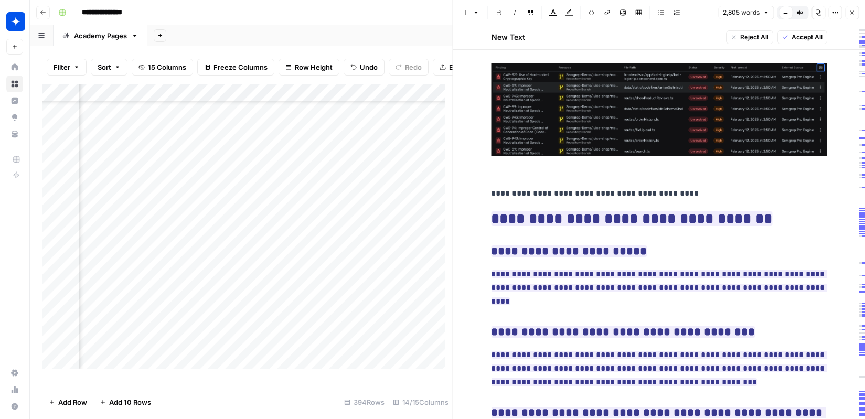
scroll to position [6011, 0]
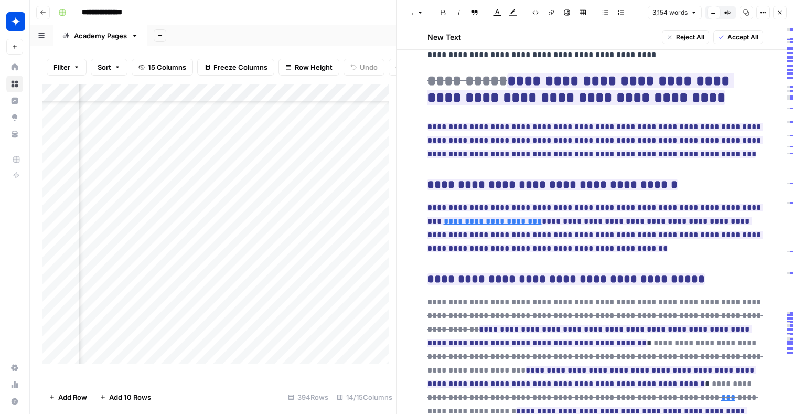
scroll to position [3897, 962]
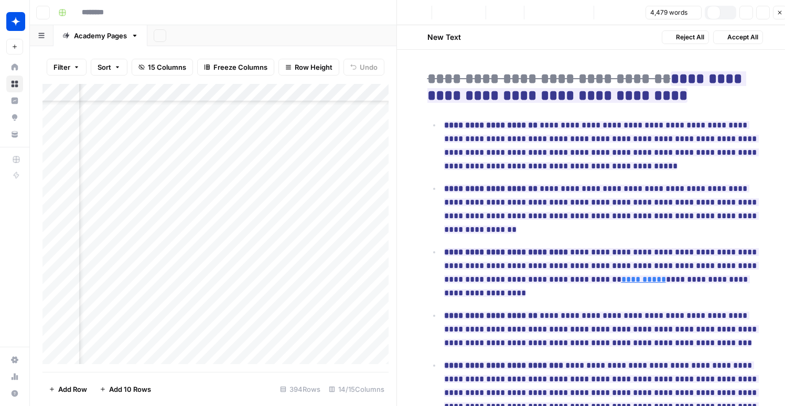
type input "**********"
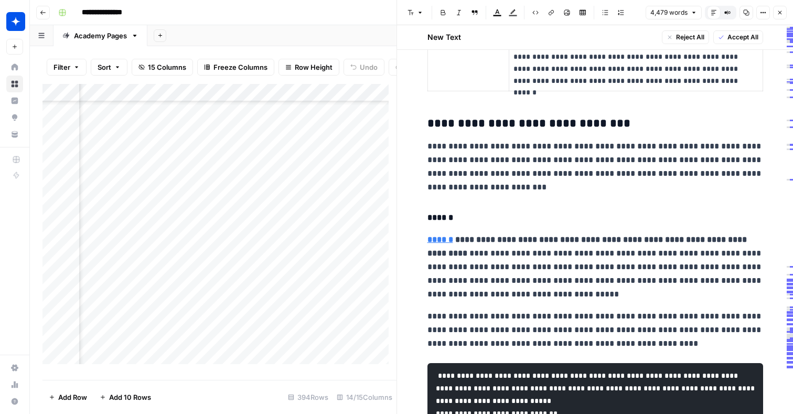
scroll to position [6556, 0]
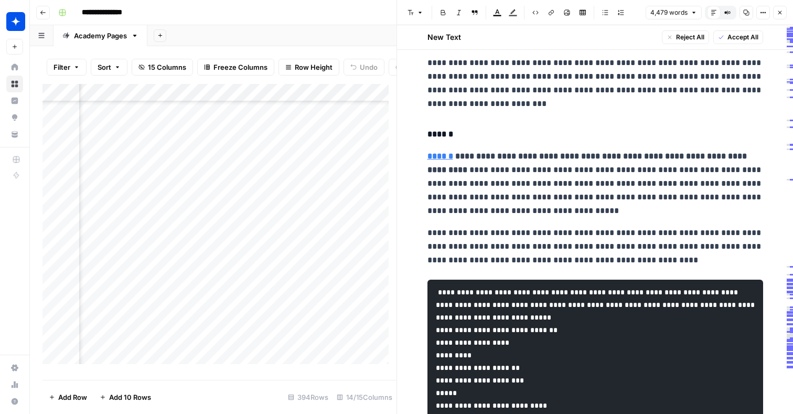
click at [783, 14] on icon "button" at bounding box center [780, 12] width 6 height 6
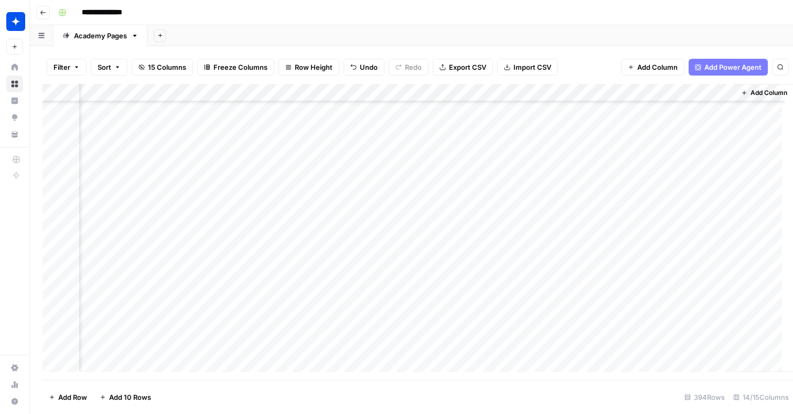
scroll to position [561, 919]
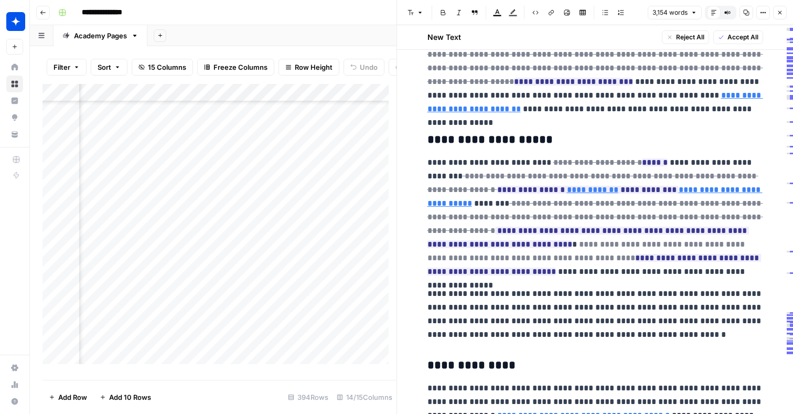
type input "https://www.wiz.io/customers/genpact"
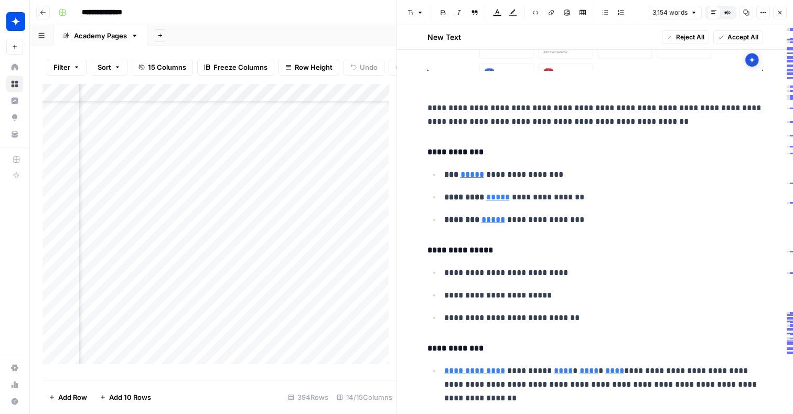
scroll to position [3375, 0]
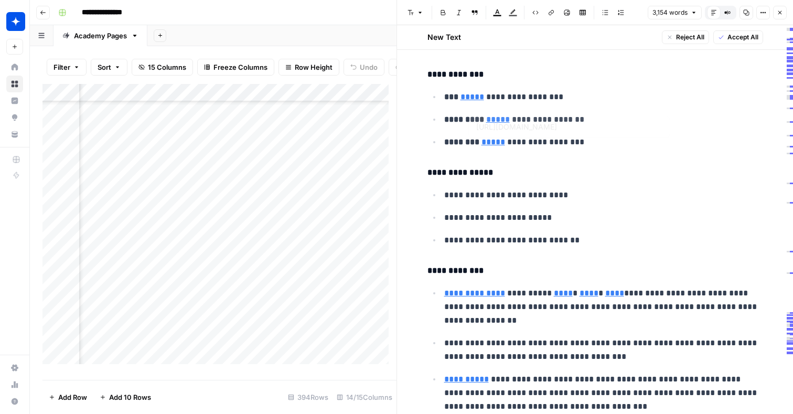
type input "https://www.wiz.io/academy/cloud-infrastructure-entitlement-management-ciem"
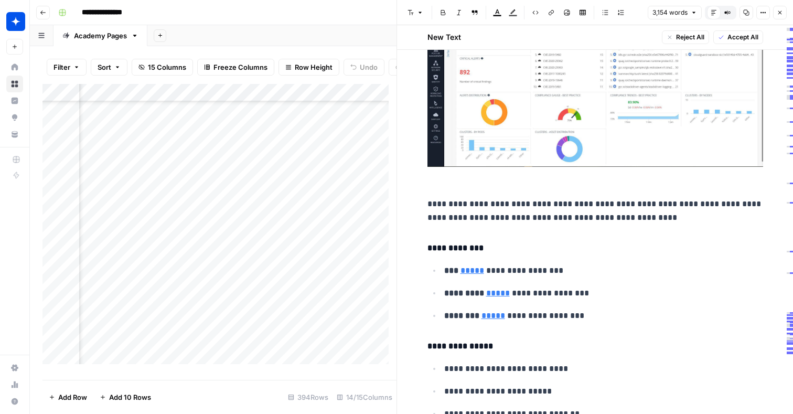
scroll to position [7531, 0]
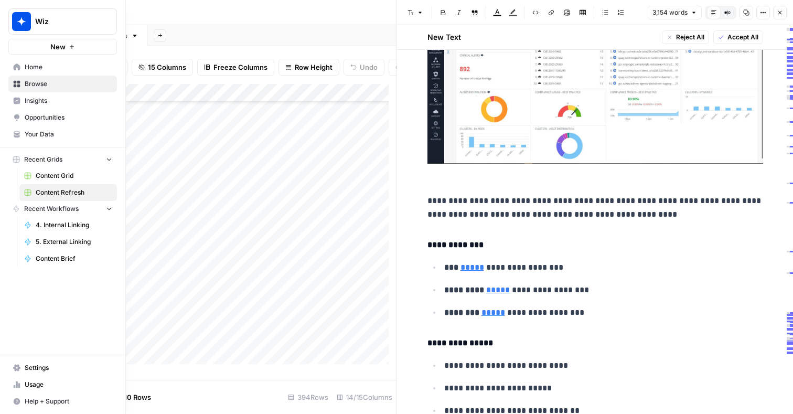
click at [49, 174] on span "Content Grid" at bounding box center [74, 175] width 77 height 9
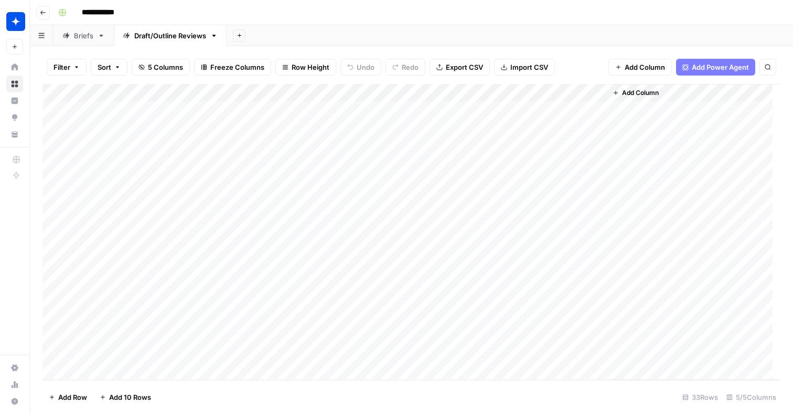
click at [80, 35] on div "Briefs" at bounding box center [83, 35] width 19 height 10
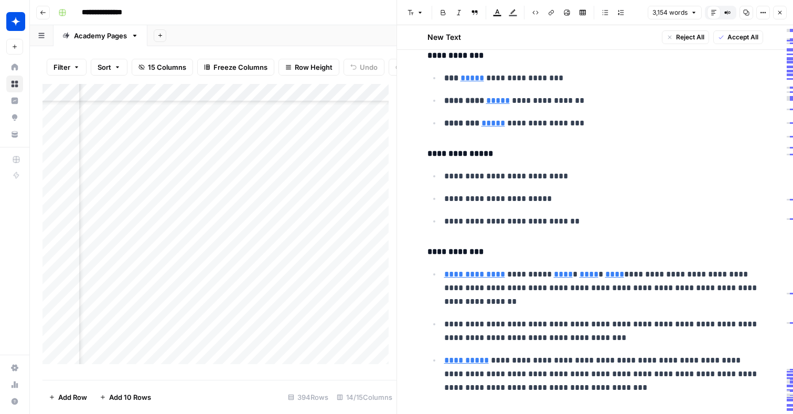
scroll to position [3602, 0]
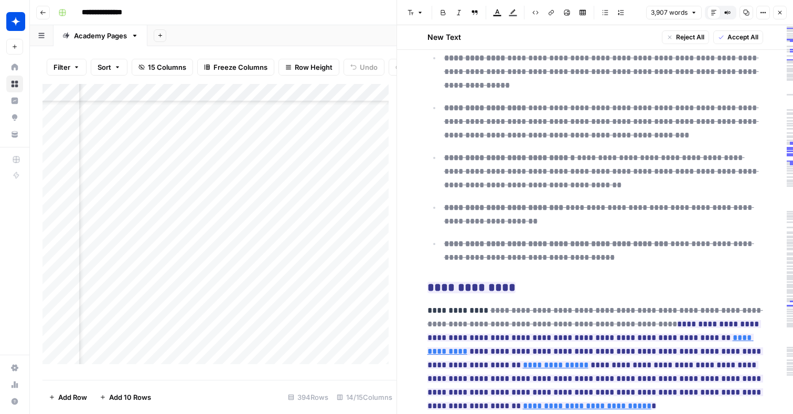
scroll to position [81, 0]
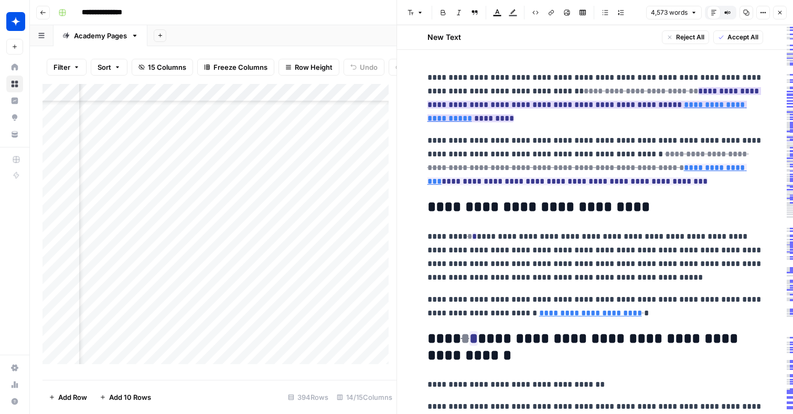
click at [564, 109] on ins "**********" at bounding box center [595, 104] width 334 height 35
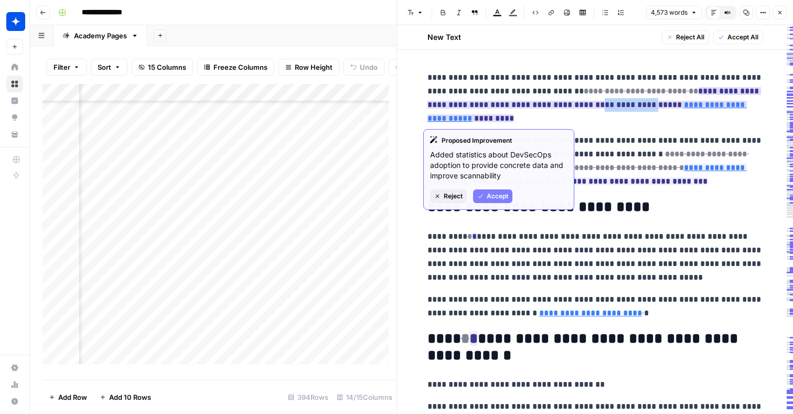
click at [564, 109] on ins "**********" at bounding box center [595, 104] width 334 height 35
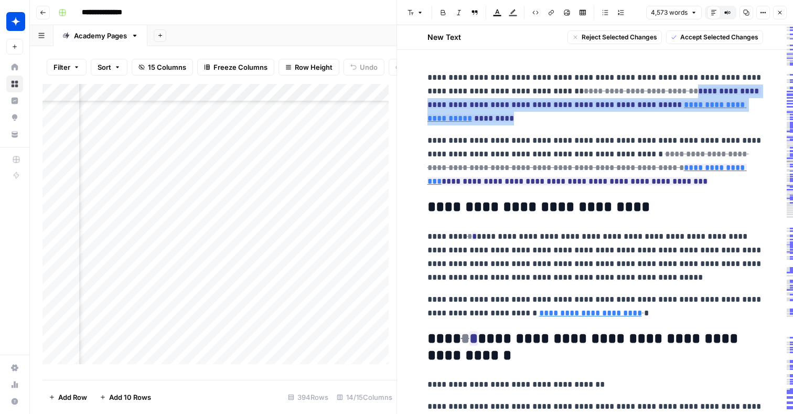
click at [564, 109] on ins "**********" at bounding box center [595, 104] width 334 height 35
click at [526, 110] on span "**********" at bounding box center [595, 104] width 334 height 41
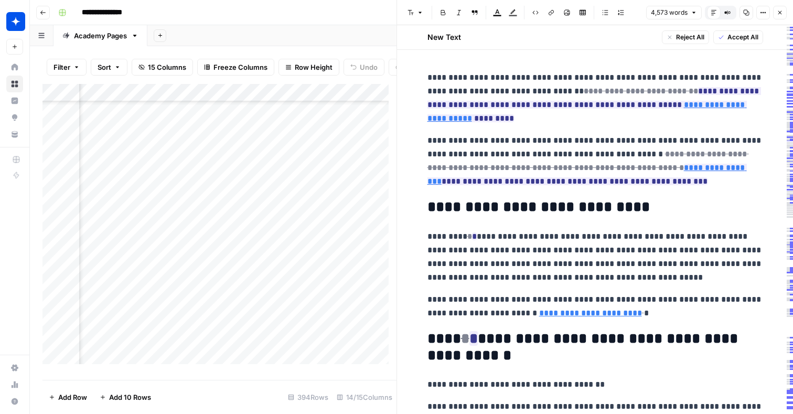
drag, startPoint x: 418, startPoint y: 50, endPoint x: 524, endPoint y: 71, distance: 108.1
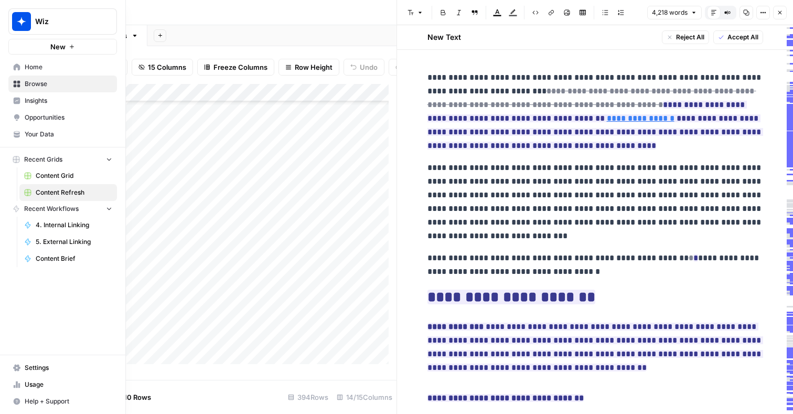
click at [61, 175] on span "Content Grid" at bounding box center [74, 175] width 77 height 9
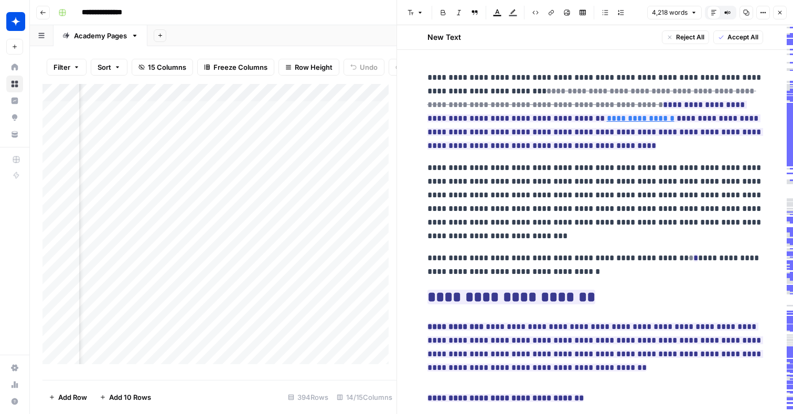
scroll to position [0, 78]
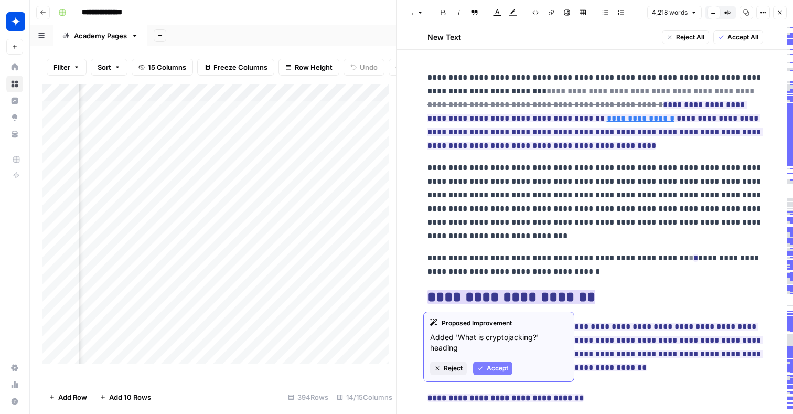
click at [449, 290] on ins "**********" at bounding box center [512, 297] width 168 height 15
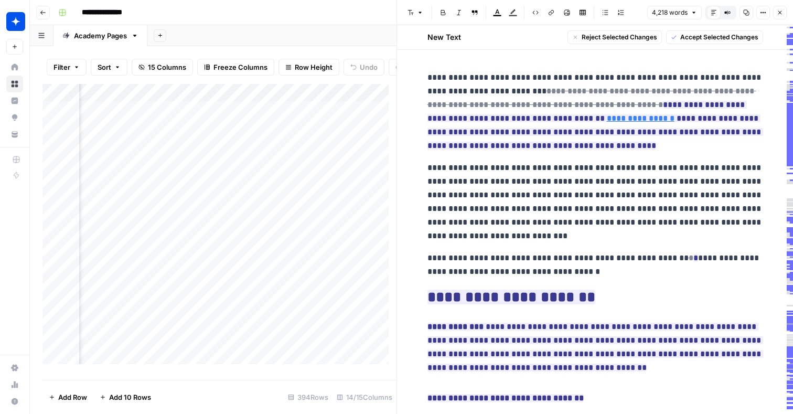
drag, startPoint x: 426, startPoint y: 76, endPoint x: 605, endPoint y: 191, distance: 213.1
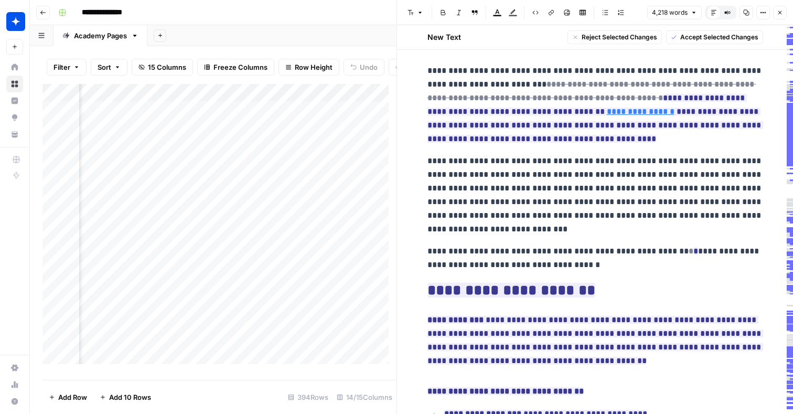
scroll to position [0, 0]
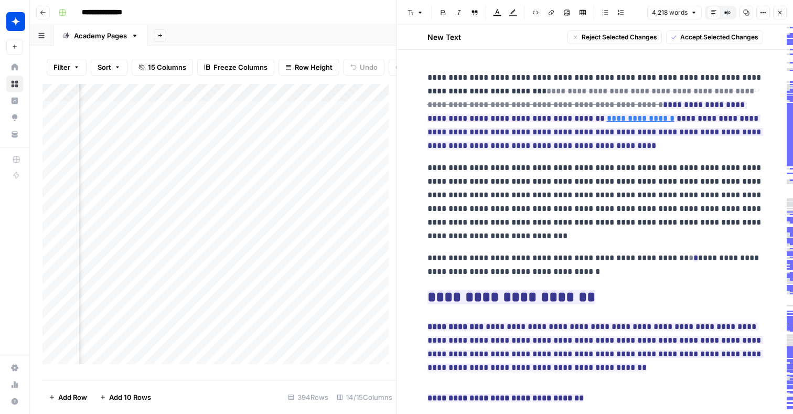
click at [605, 191] on p "**********" at bounding box center [596, 202] width 336 height 82
drag, startPoint x: 420, startPoint y: 78, endPoint x: 452, endPoint y: 96, distance: 36.6
drag, startPoint x: 425, startPoint y: 77, endPoint x: 529, endPoint y: 207, distance: 166.9
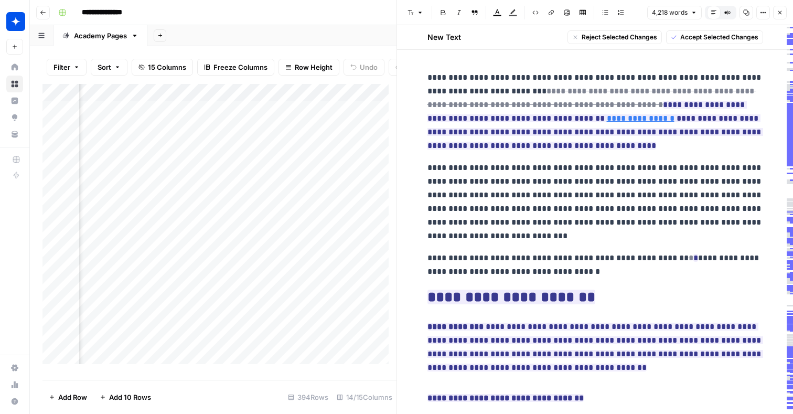
click at [780, 7] on button "Close" at bounding box center [780, 13] width 14 height 14
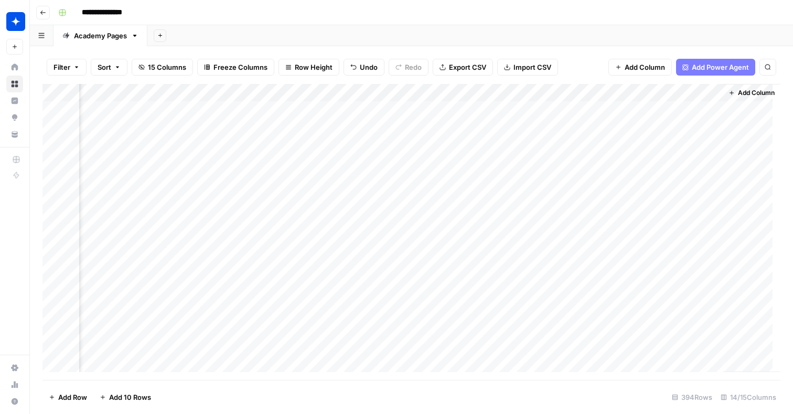
scroll to position [0, 923]
